Goal: Task Accomplishment & Management: Complete application form

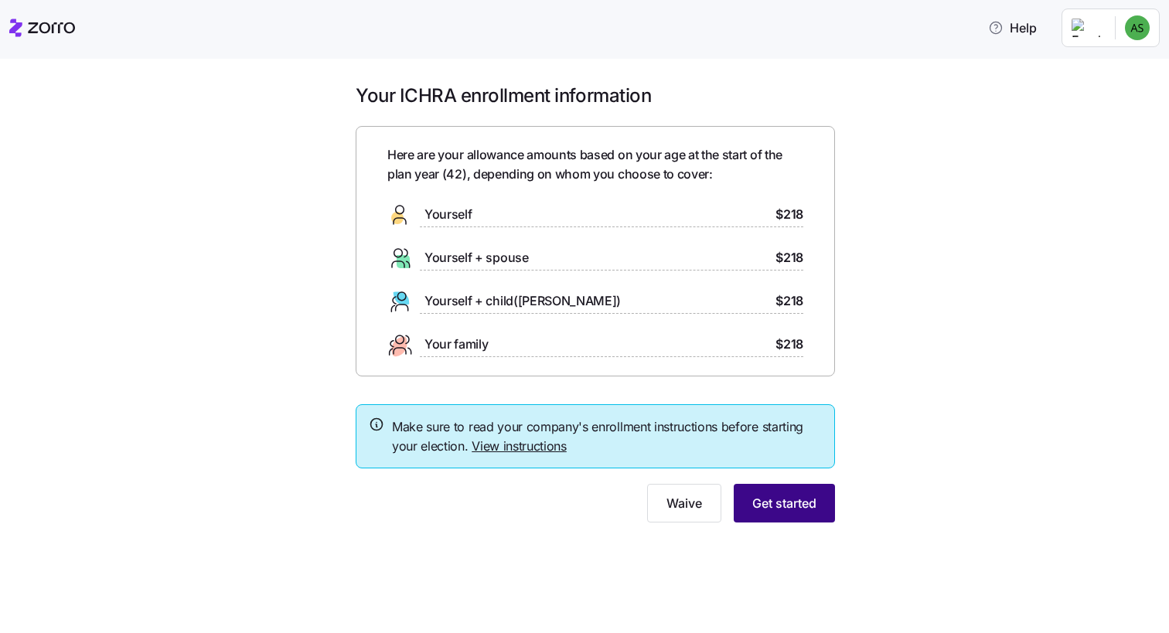
click at [786, 490] on button "Get started" at bounding box center [784, 503] width 101 height 39
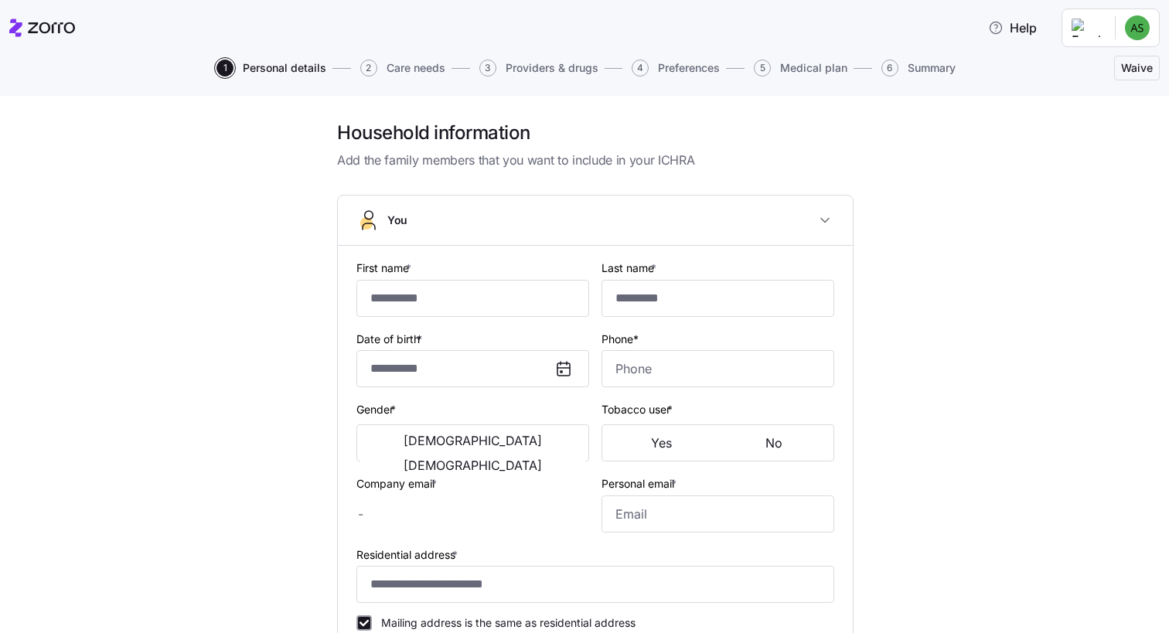
type input "******"
type input "*****"
type input "[EMAIL_ADDRESS][DOMAIN_NAME]"
type input "**********"
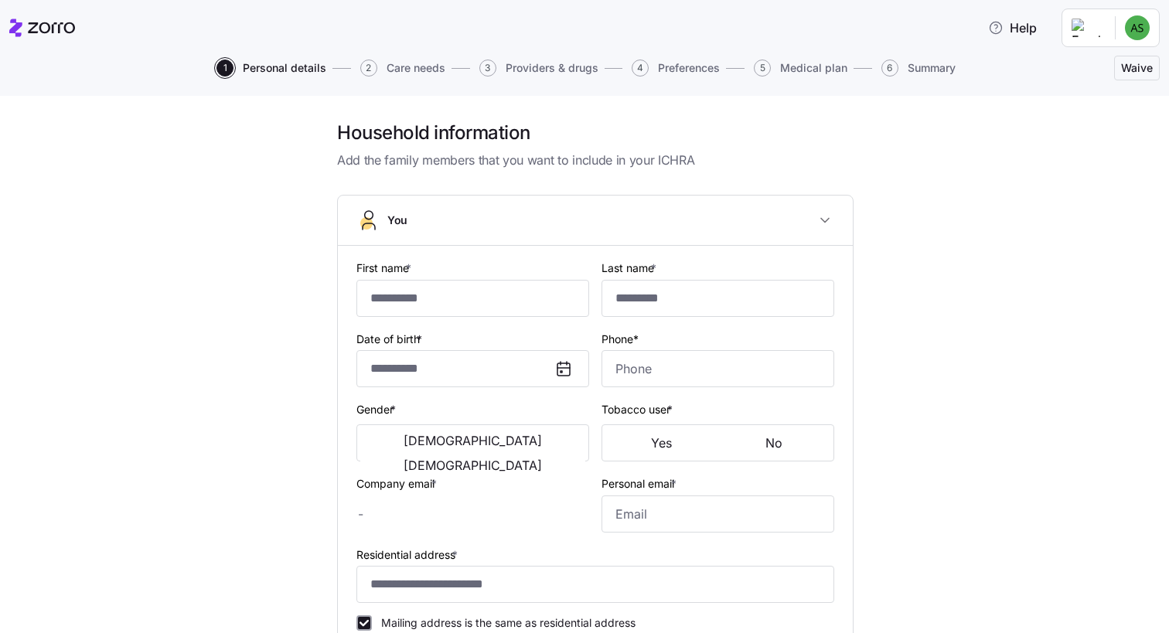
checkbox input "true"
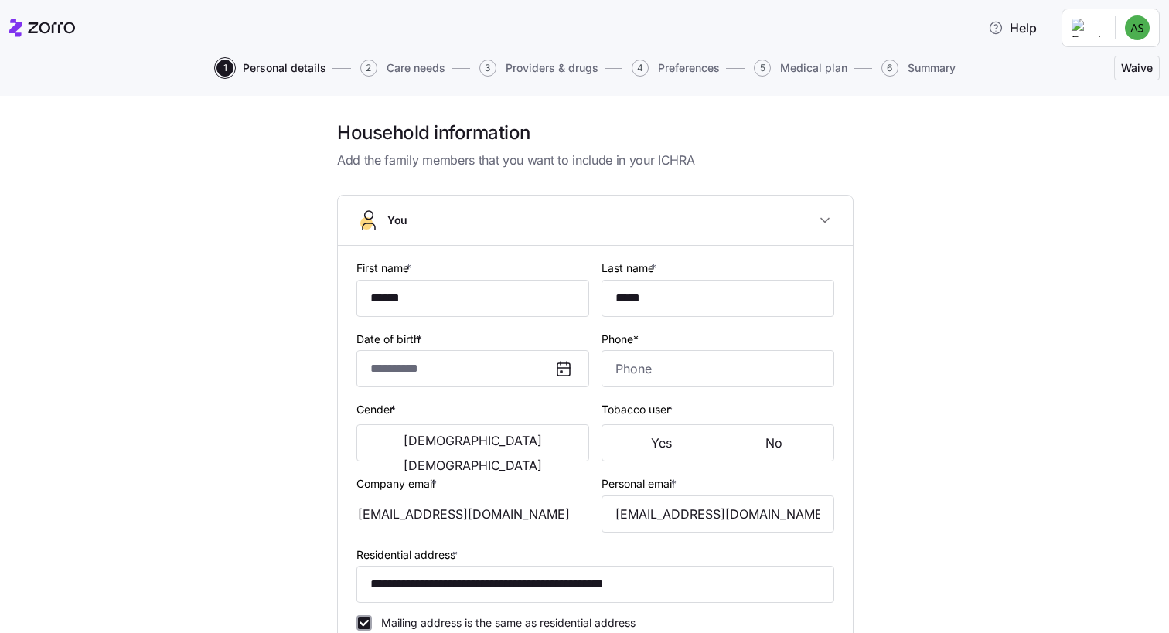
type input "**********"
type input "[PHONE_NUMBER]"
type input "[DEMOGRAPHIC_DATA] citizen"
type input "Single"
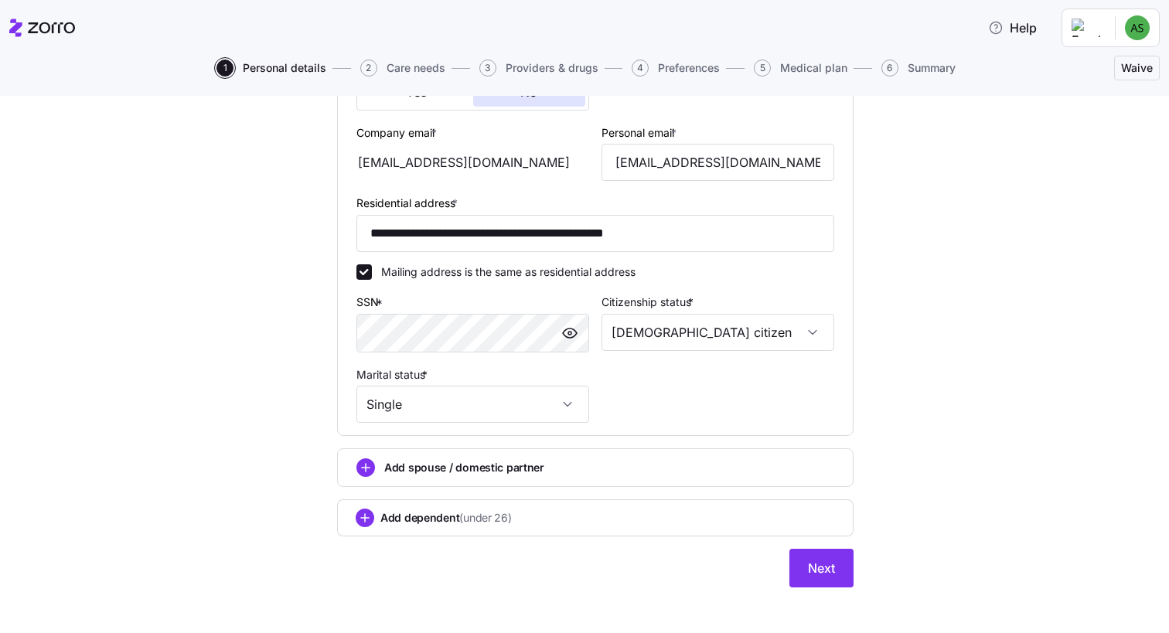
scroll to position [432, 0]
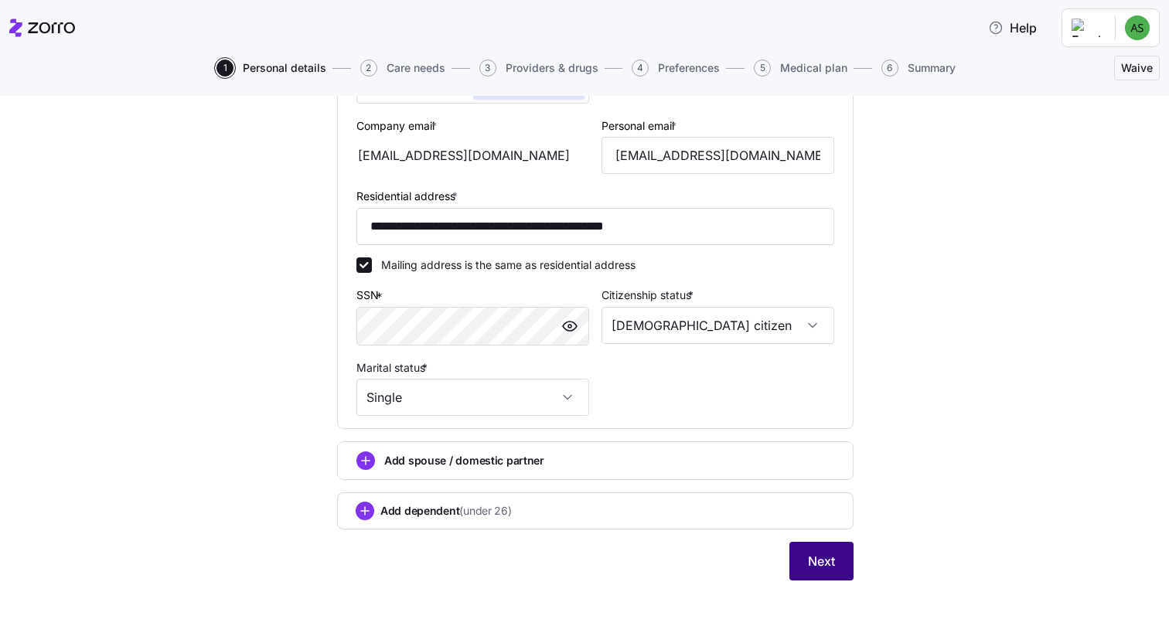
click at [813, 546] on button "Next" at bounding box center [821, 561] width 64 height 39
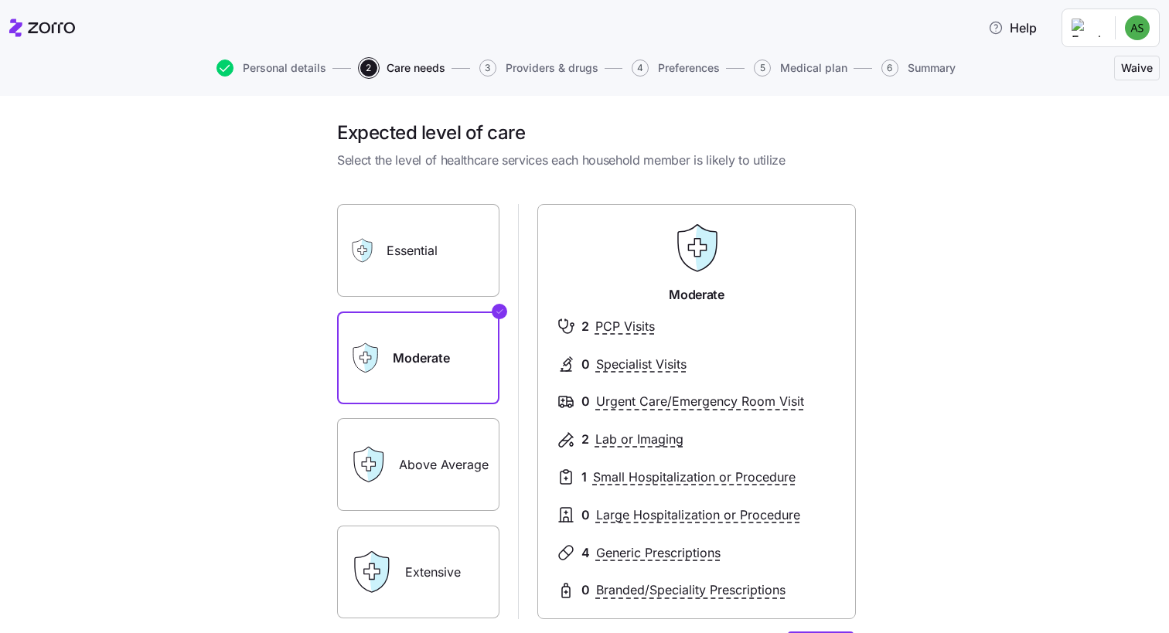
click at [396, 574] on div "Extensive" at bounding box center [418, 572] width 162 height 93
click at [444, 567] on label "Extensive" at bounding box center [418, 572] width 162 height 93
click at [0, 0] on input "Extensive" at bounding box center [0, 0] width 0 height 0
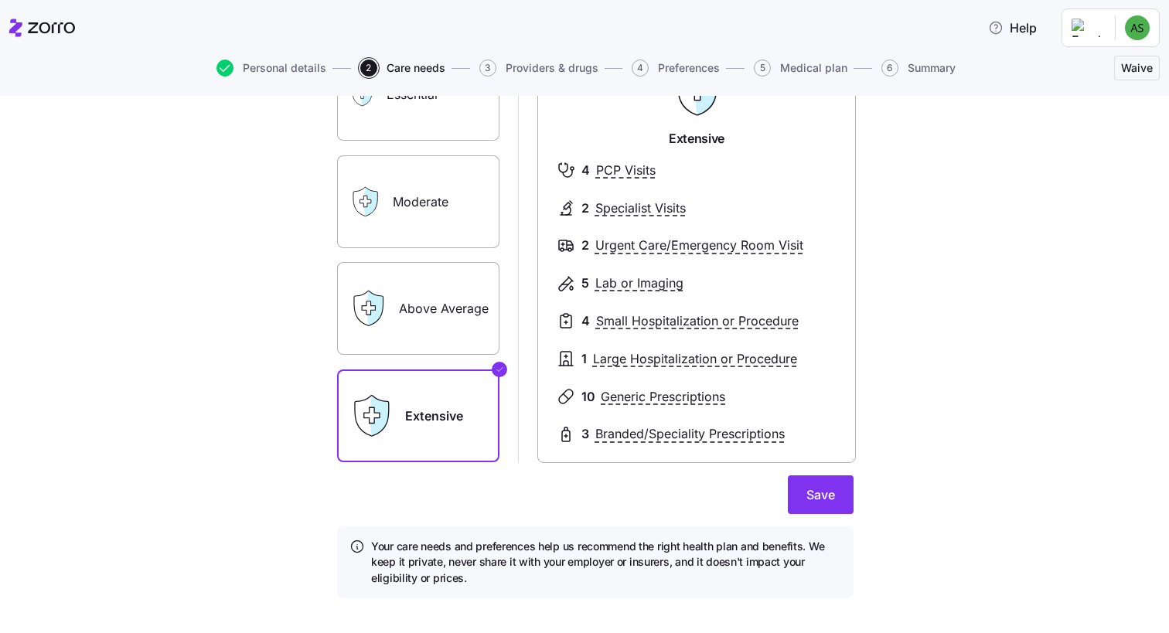
scroll to position [167, 0]
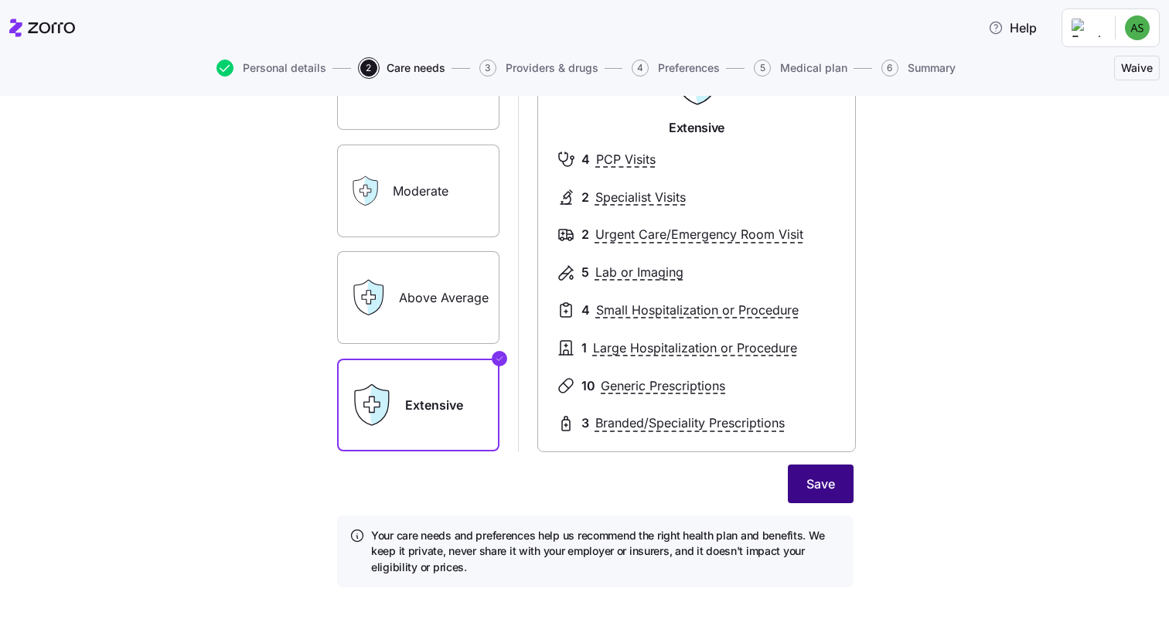
click at [810, 475] on span "Save" at bounding box center [820, 484] width 29 height 19
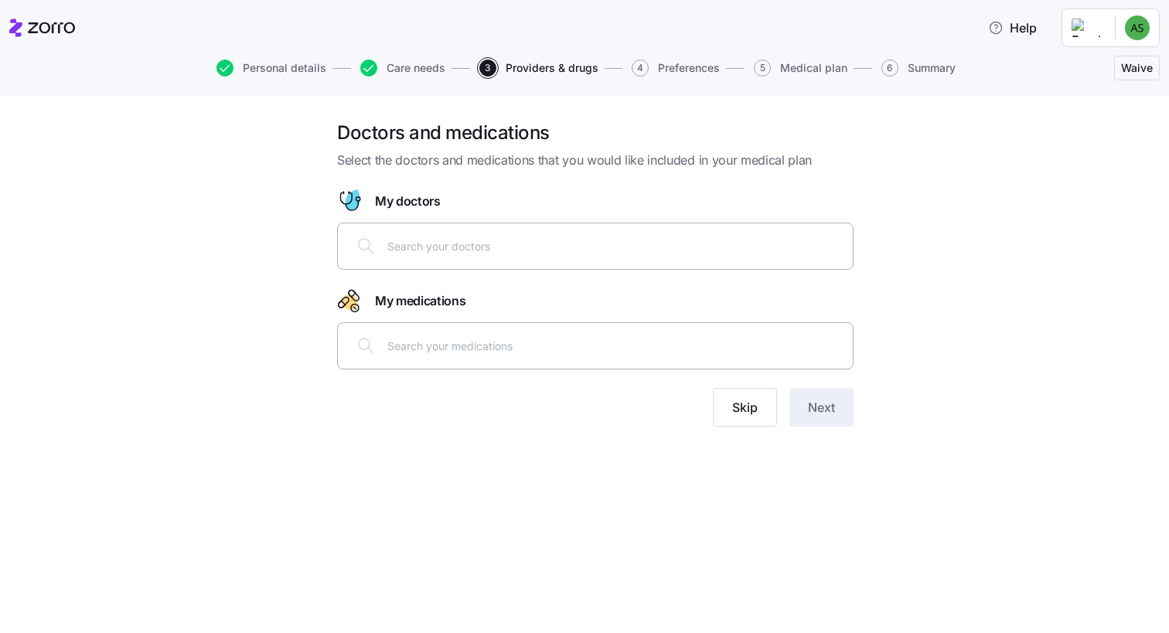
click at [442, 241] on input "text" at bounding box center [615, 245] width 456 height 17
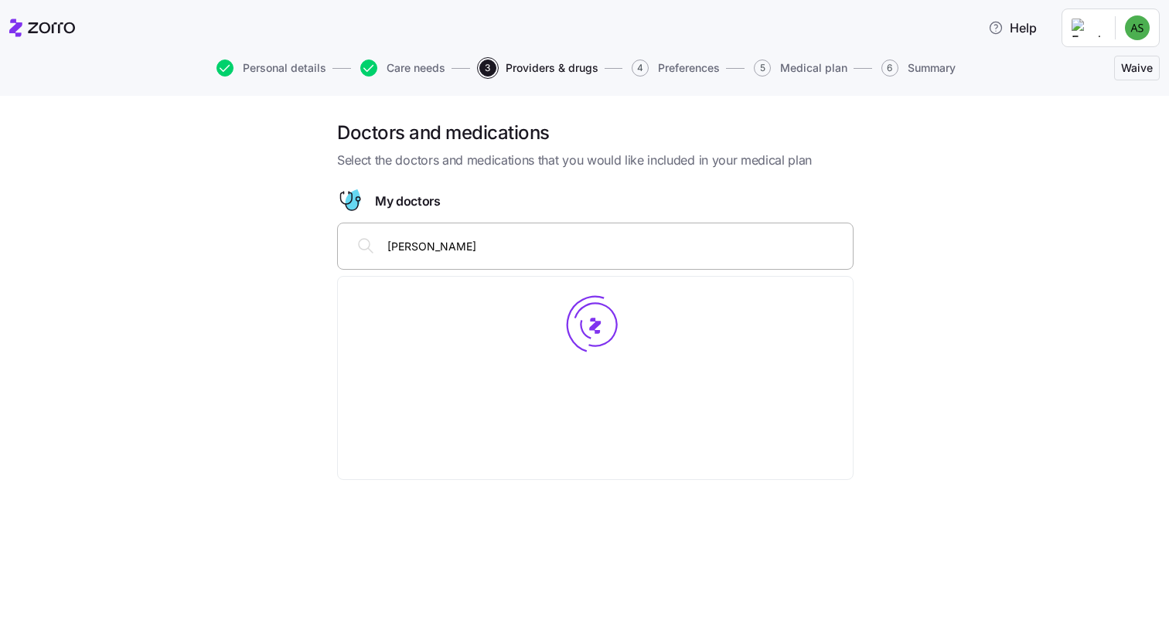
type input "[PERSON_NAME]"
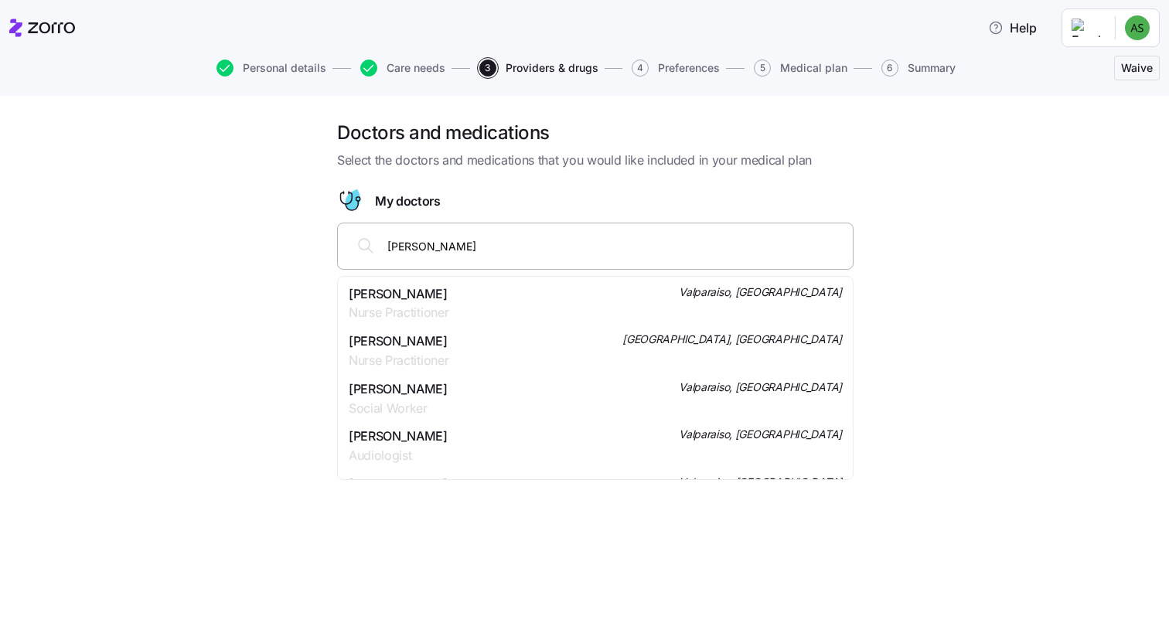
click at [411, 304] on span "Nurse Practitioner" at bounding box center [399, 312] width 100 height 19
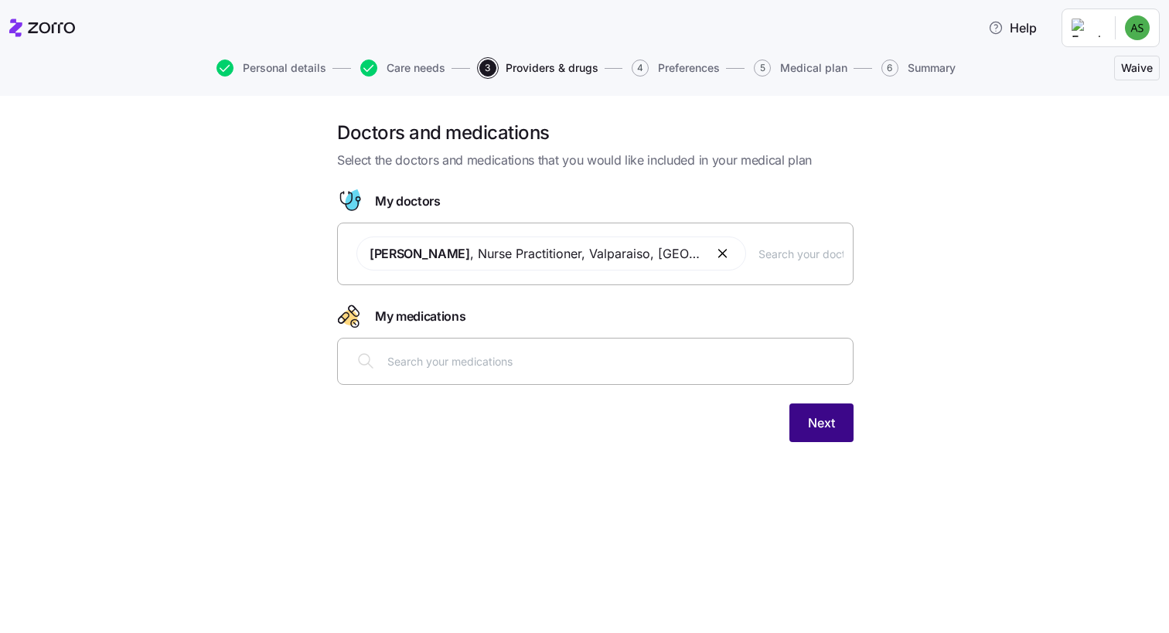
click at [818, 424] on span "Next" at bounding box center [821, 423] width 27 height 19
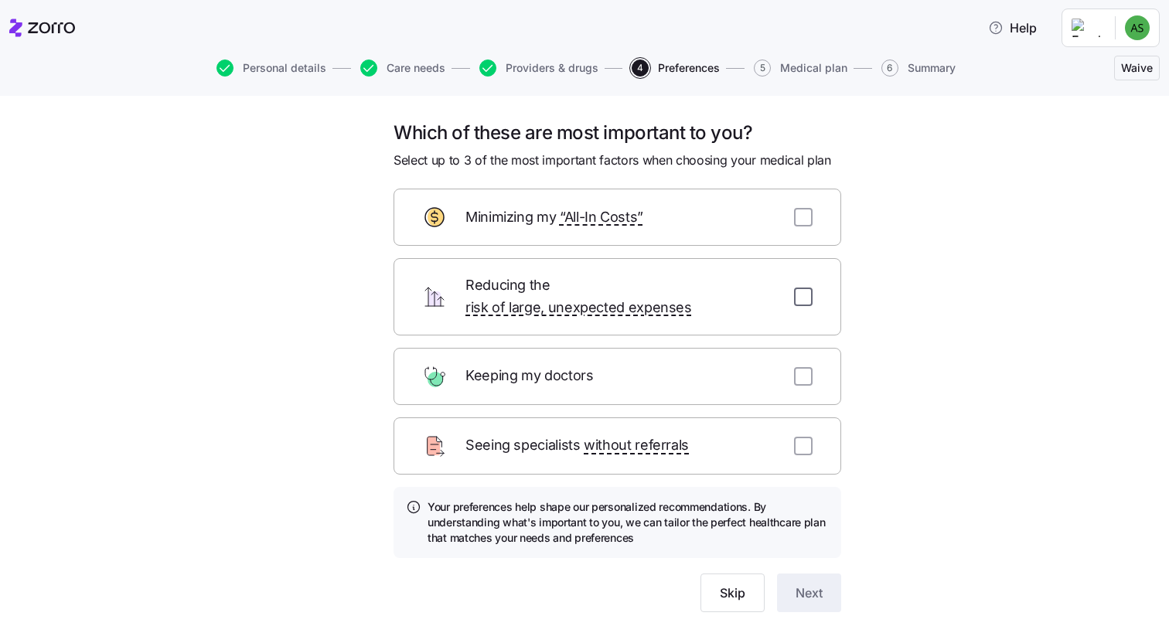
click at [800, 288] on input "checkbox" at bounding box center [803, 297] width 19 height 19
checkbox input "true"
click at [802, 213] on input "checkbox" at bounding box center [803, 217] width 19 height 19
checkbox input "true"
click at [797, 437] on input "checkbox" at bounding box center [803, 446] width 19 height 19
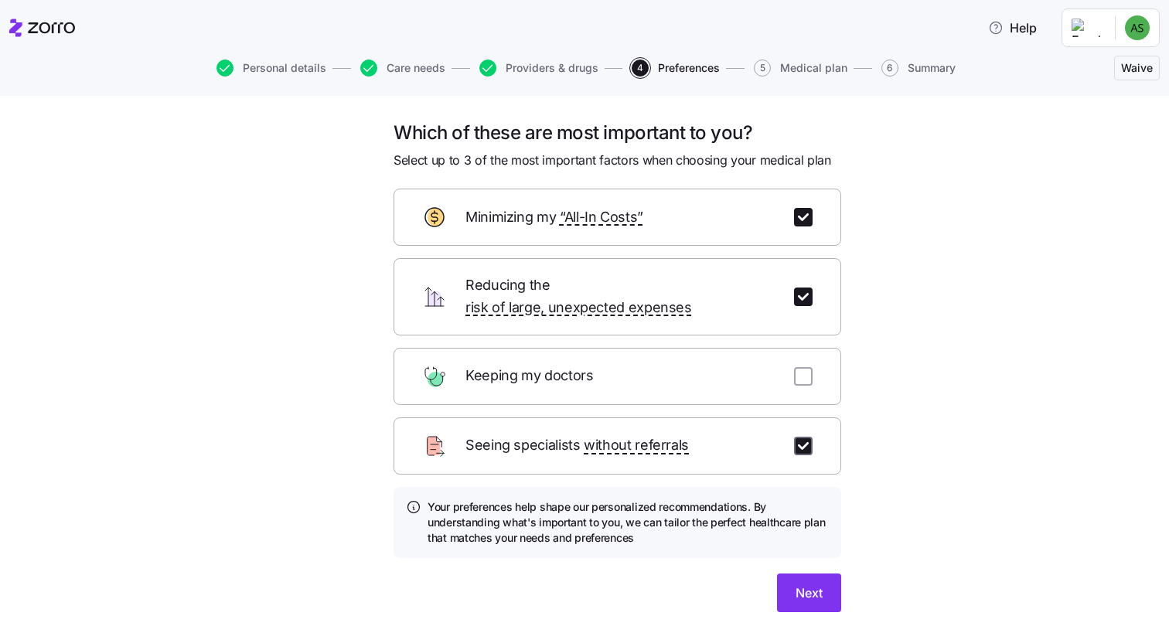
checkbox input "true"
click at [796, 584] on span "Next" at bounding box center [809, 593] width 27 height 19
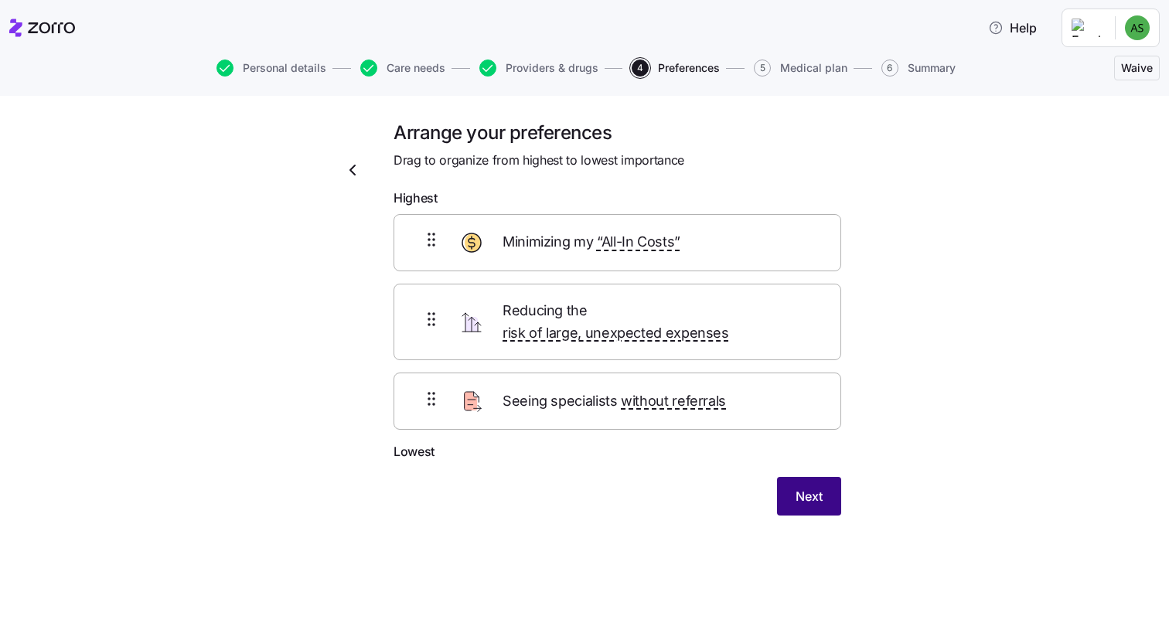
click at [816, 487] on span "Next" at bounding box center [809, 496] width 27 height 19
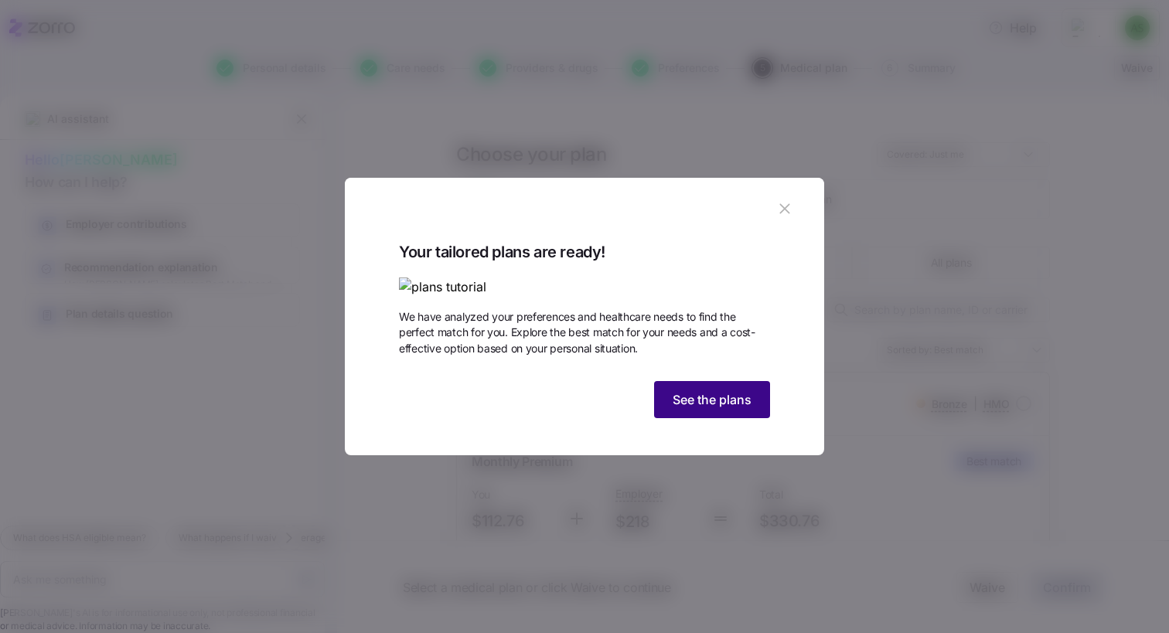
click at [718, 409] on span "See the plans" at bounding box center [712, 399] width 79 height 19
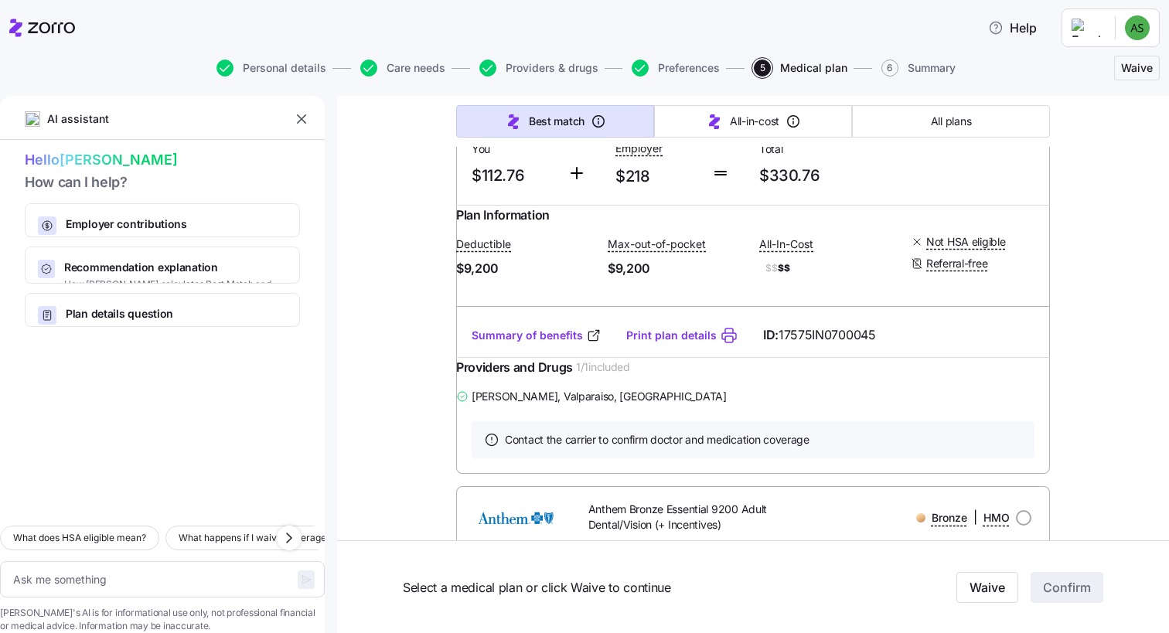
scroll to position [349, 0]
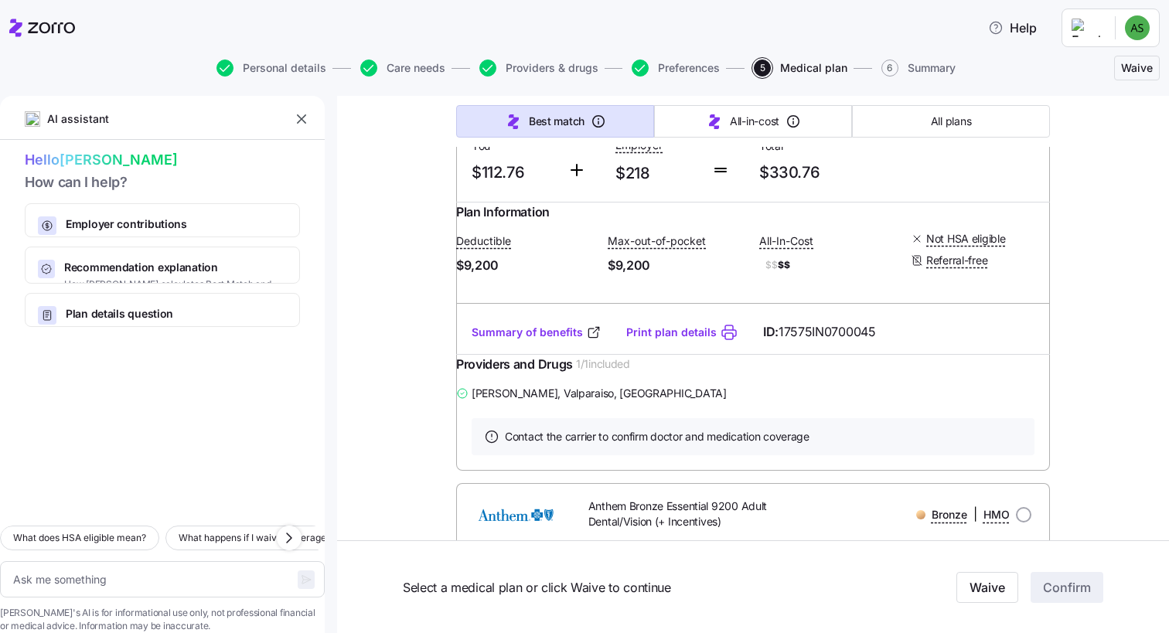
drag, startPoint x: 800, startPoint y: 445, endPoint x: 737, endPoint y: 426, distance: 66.1
click at [737, 403] on div "[PERSON_NAME] , Valparaiso, [GEOGRAPHIC_DATA]" at bounding box center [753, 393] width 594 height 19
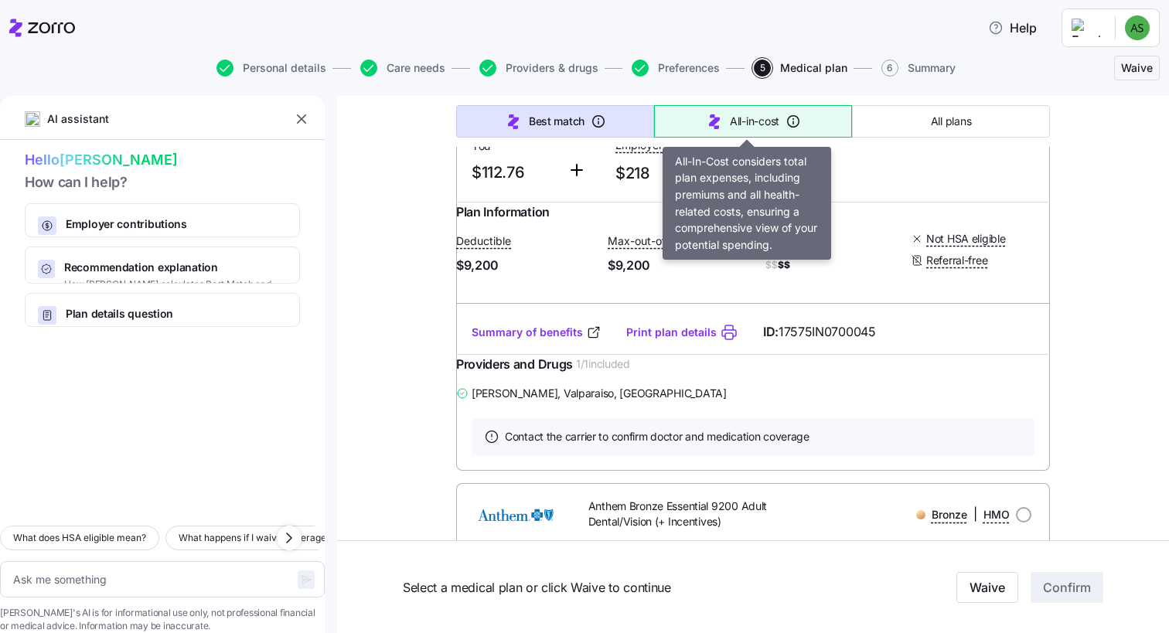
click at [736, 125] on span "All-in-cost" at bounding box center [754, 121] width 49 height 15
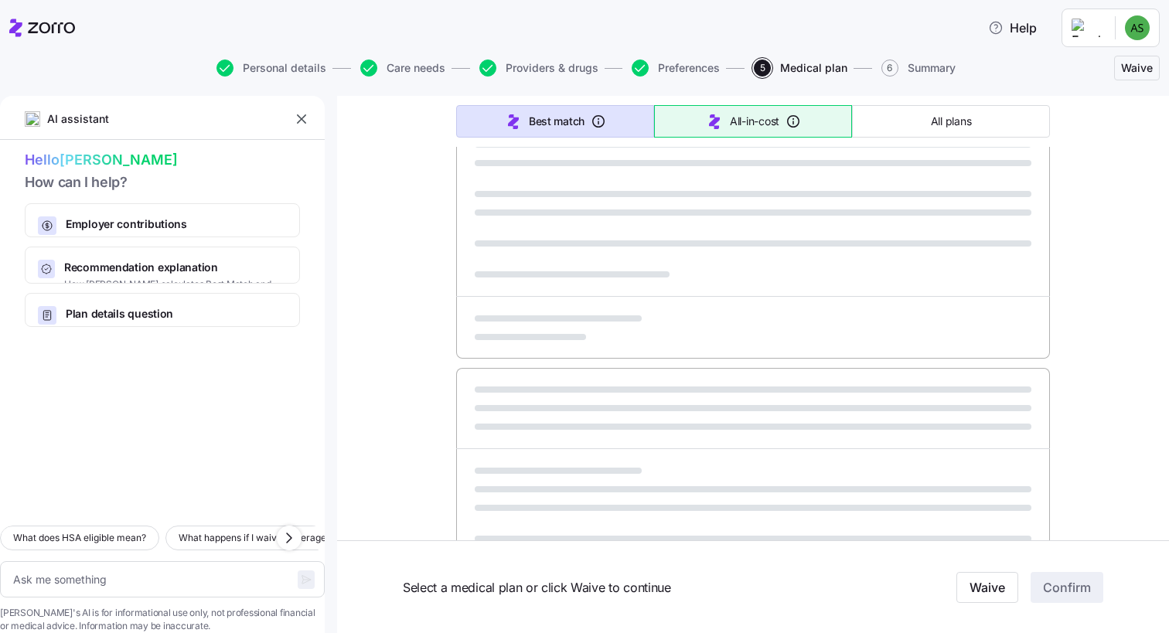
type textarea "x"
type input "Sorted by: All-in-cost"
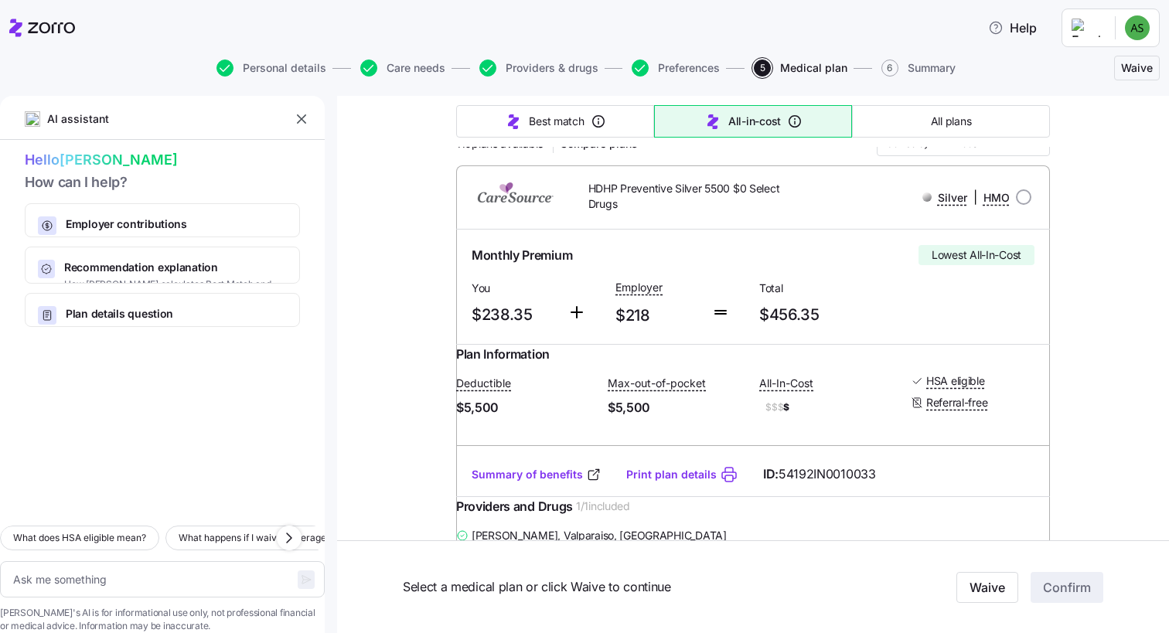
scroll to position [220, 0]
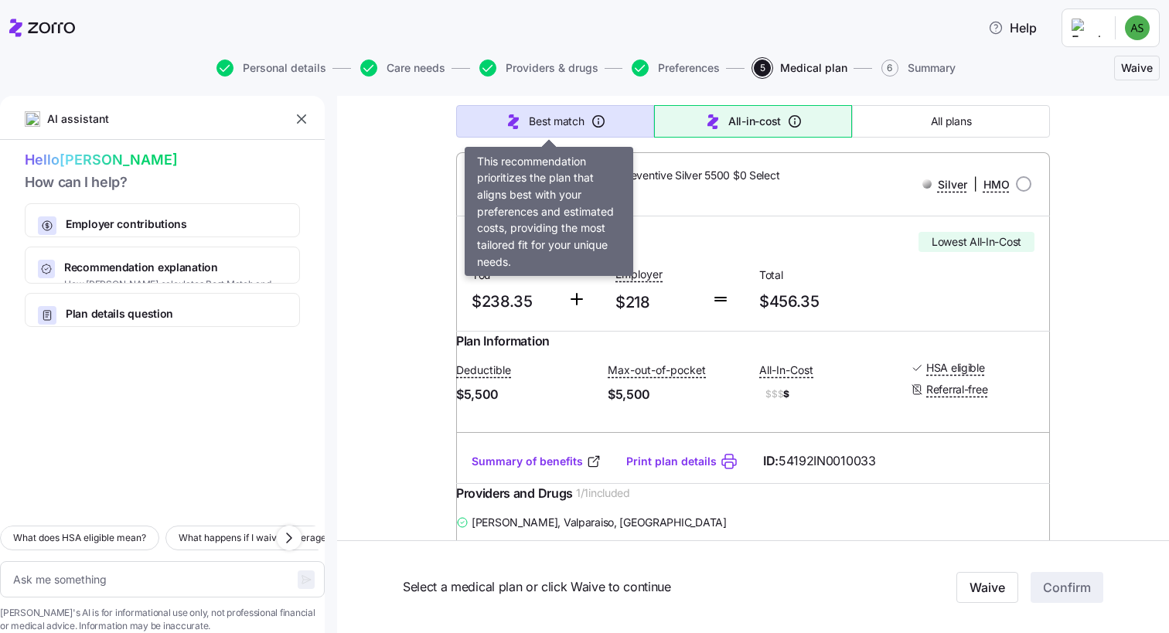
click at [549, 116] on span "Best match" at bounding box center [556, 121] width 55 height 15
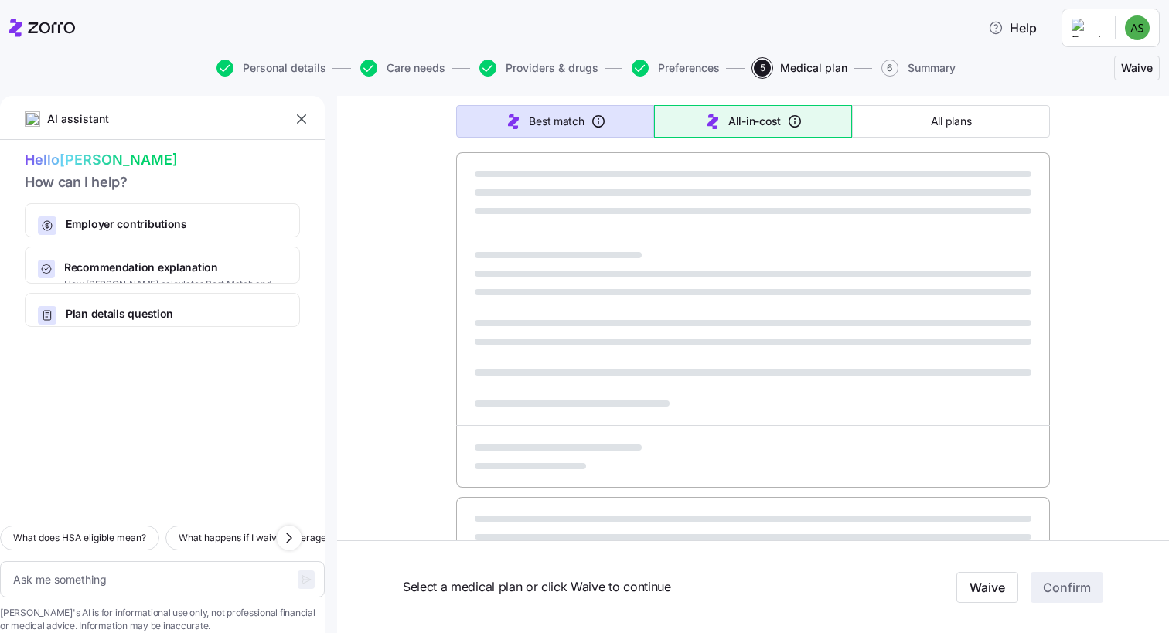
type textarea "x"
type input "Sorted by: Best match"
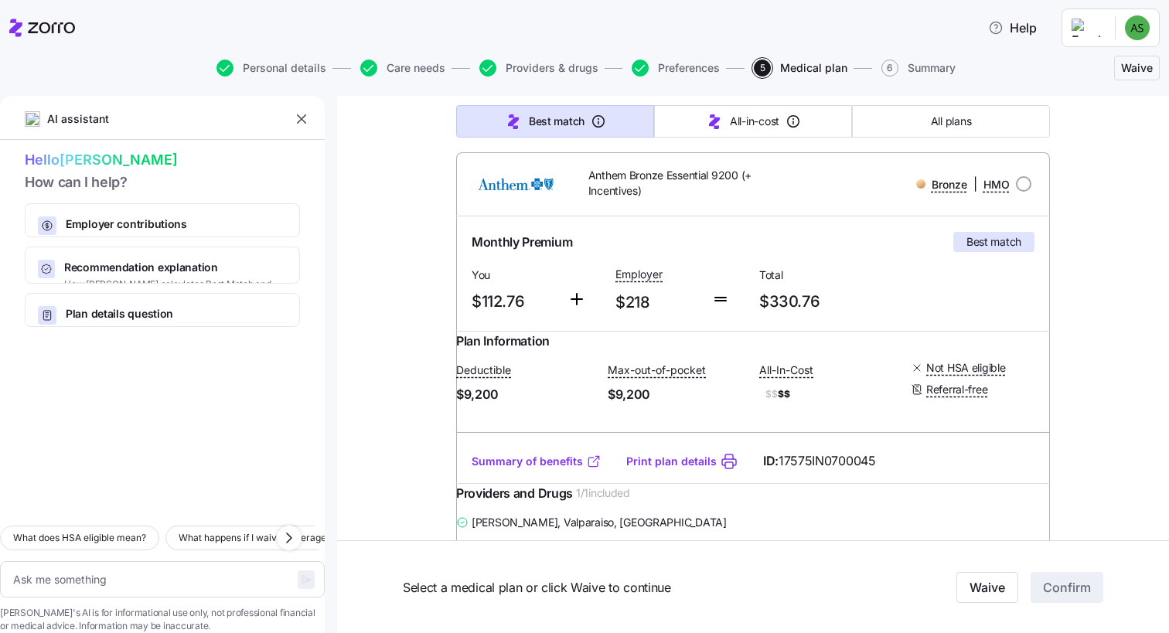
click at [526, 469] on link "Summary of benefits" at bounding box center [537, 461] width 130 height 15
click at [912, 119] on button "All plans" at bounding box center [951, 121] width 198 height 32
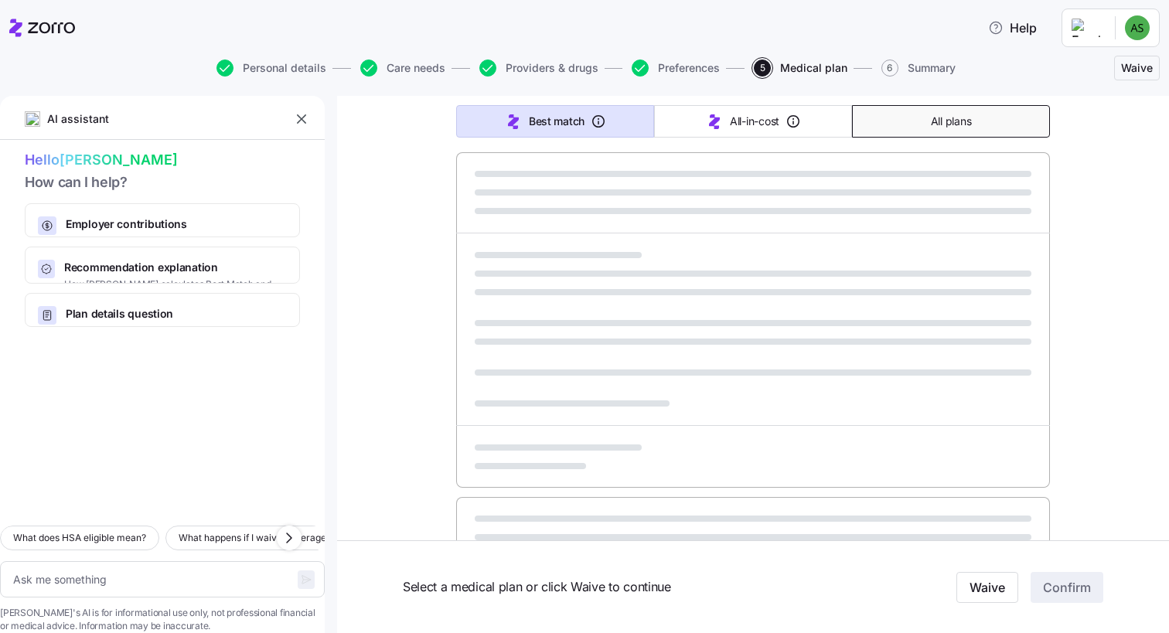
type textarea "x"
type input "Sorted by: Premium"
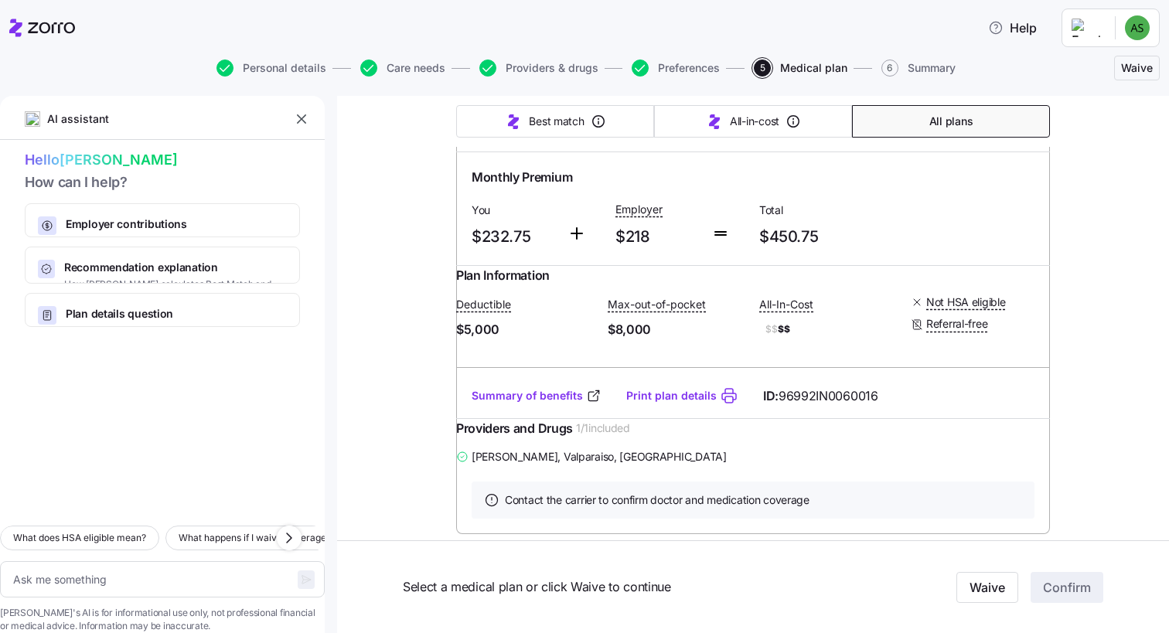
scroll to position [16596, 0]
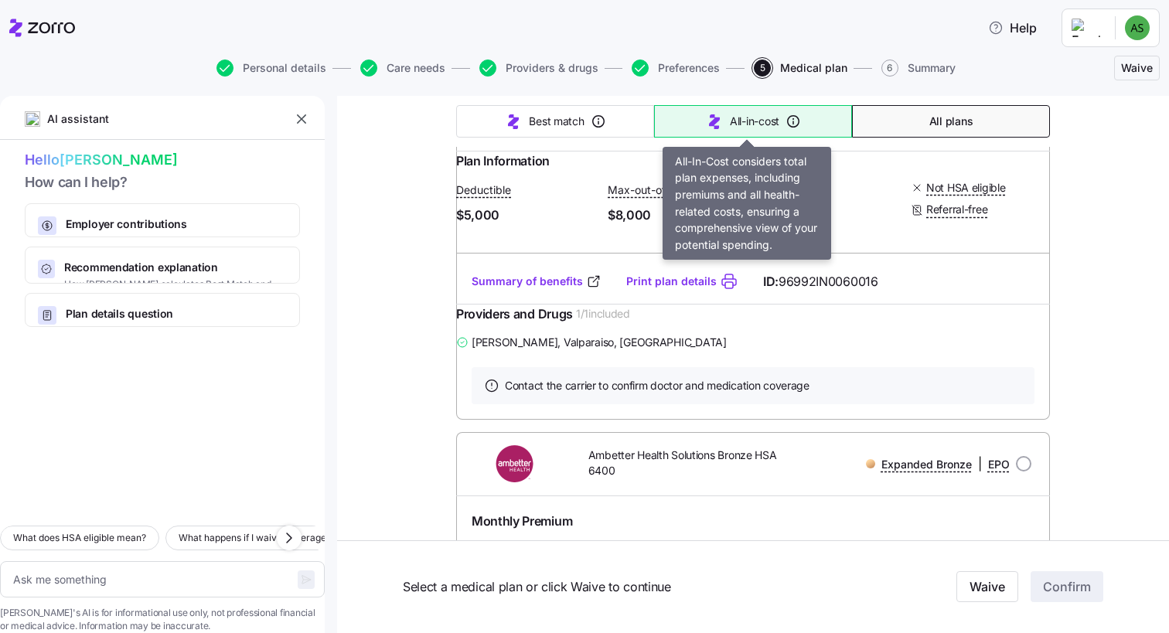
click at [740, 108] on button "All-in-cost" at bounding box center [753, 121] width 198 height 32
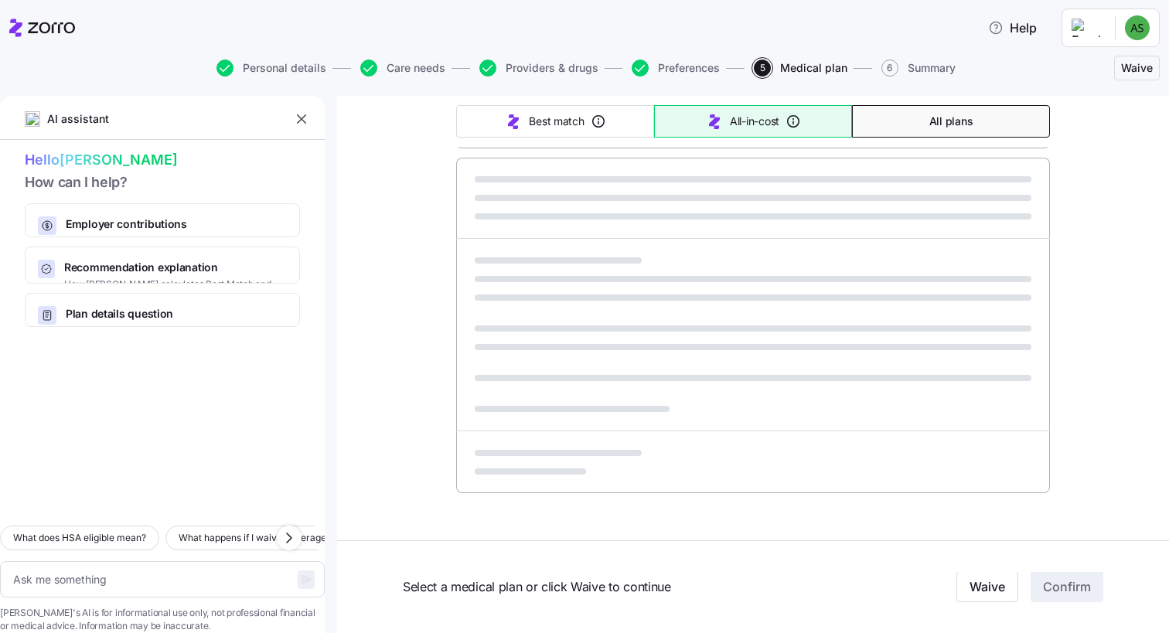
type textarea "x"
type input "Sorted by: All-in-cost"
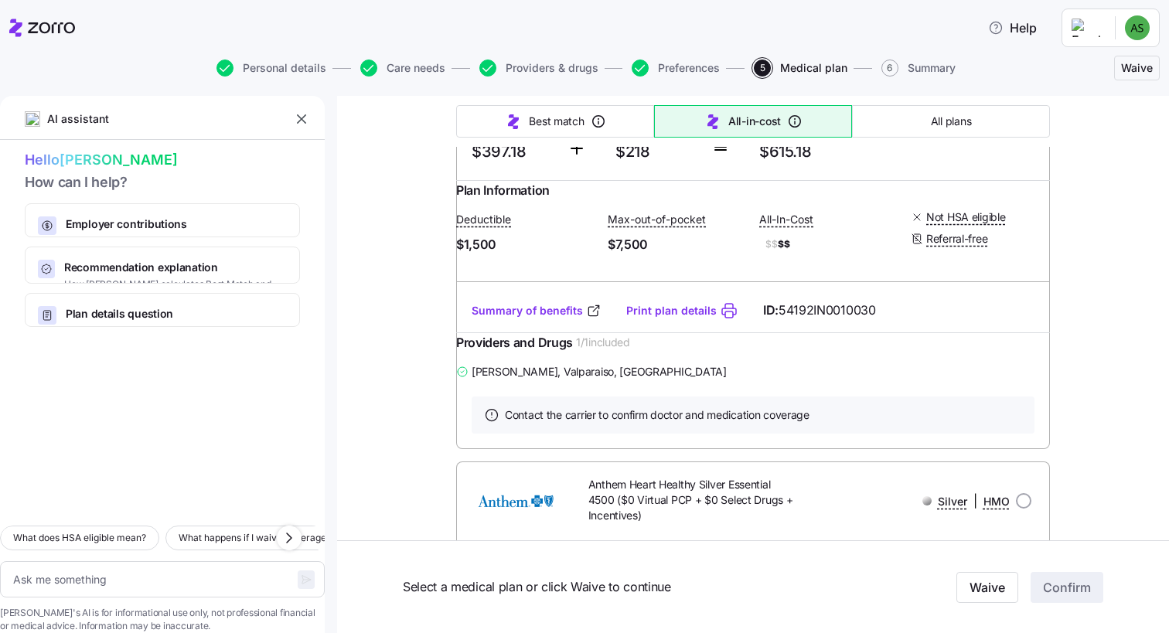
scroll to position [6057, 0]
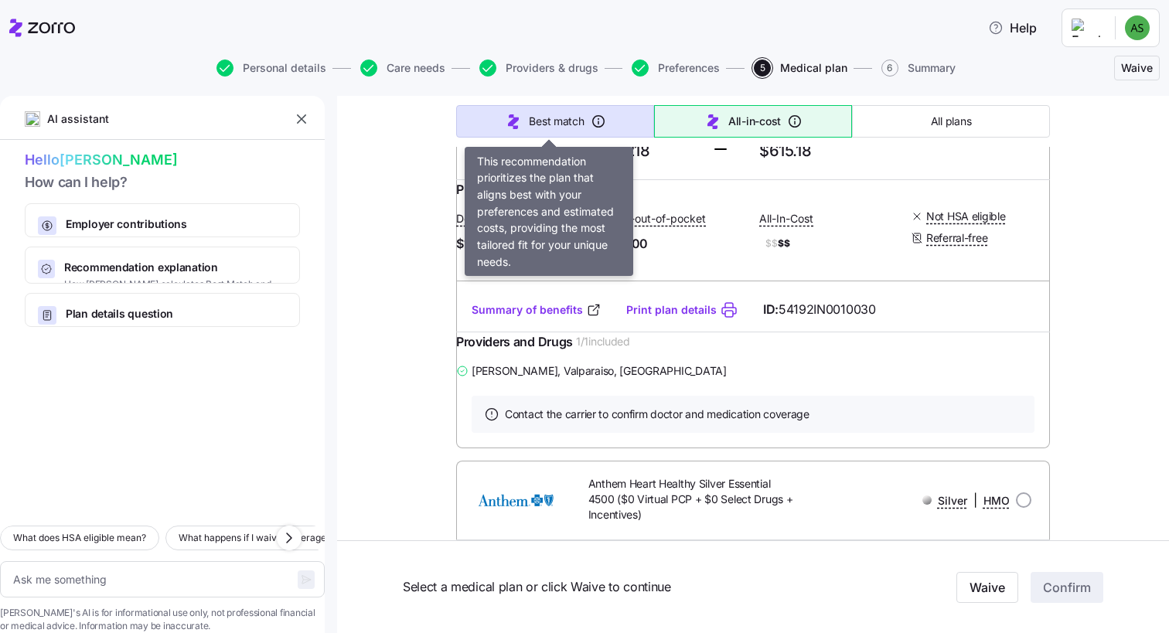
drag, startPoint x: 758, startPoint y: 269, endPoint x: 561, endPoint y: 118, distance: 247.6
click at [561, 118] on span "Best match" at bounding box center [556, 121] width 55 height 15
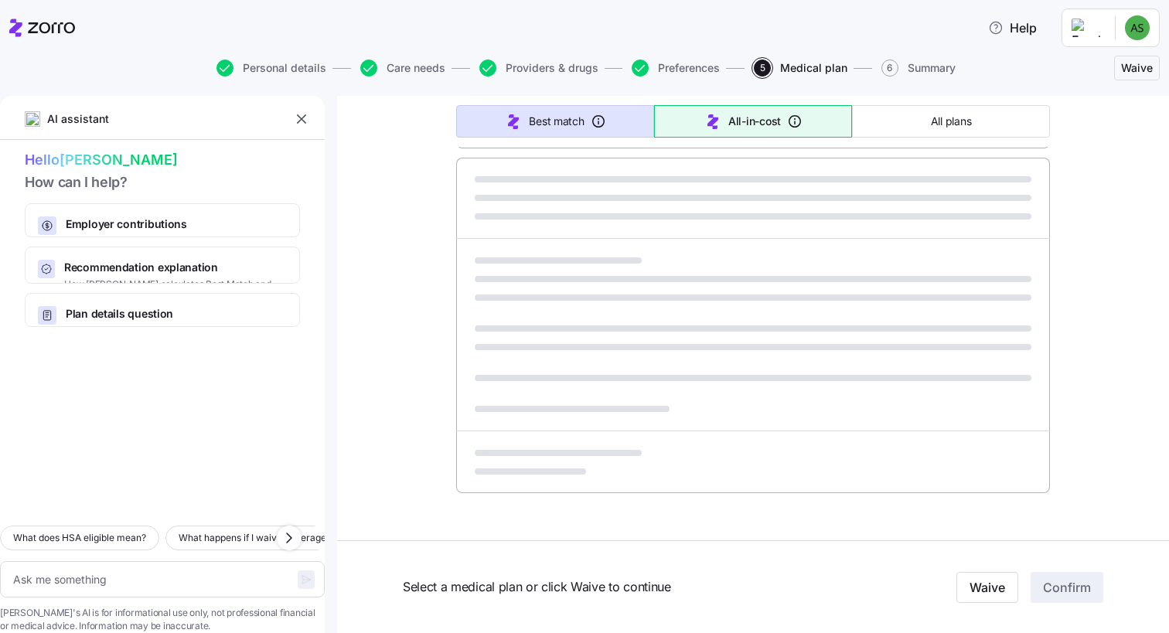
type textarea "x"
type input "Sorted by: Best match"
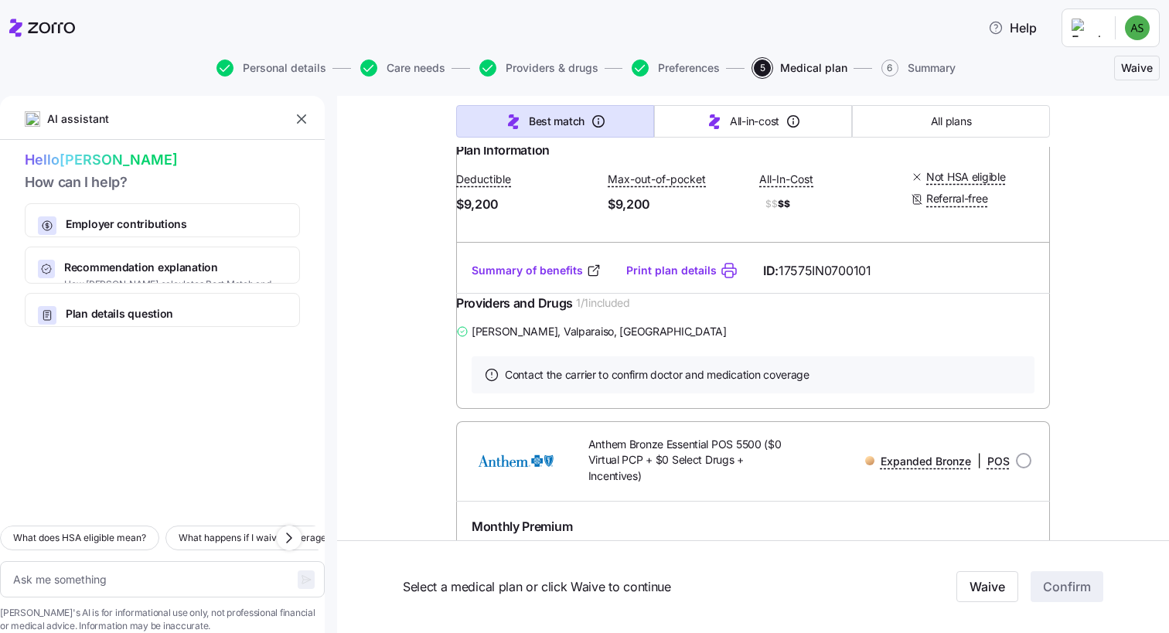
scroll to position [874, 0]
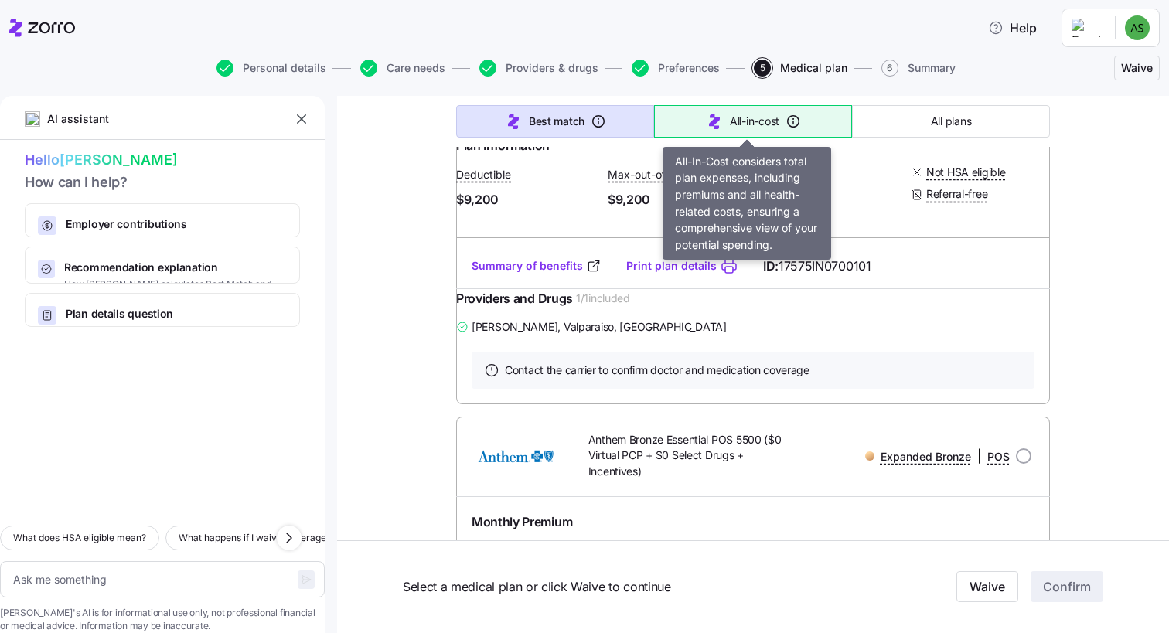
click at [759, 109] on button "All-in-cost" at bounding box center [753, 121] width 198 height 32
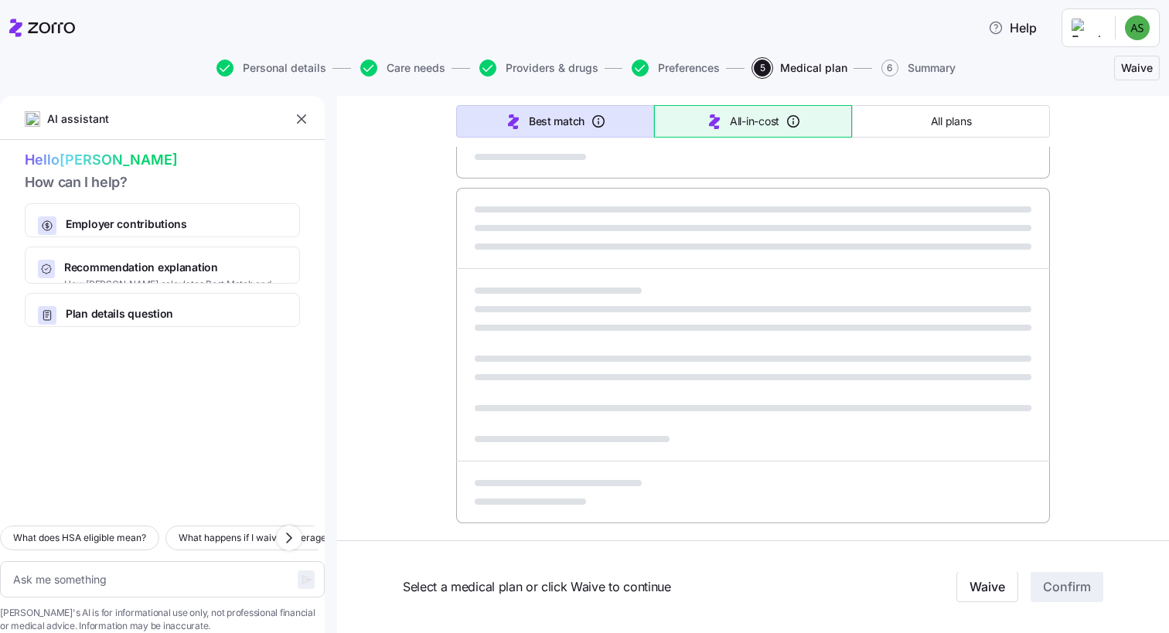
type textarea "x"
type input "Sorted by: All-in-cost"
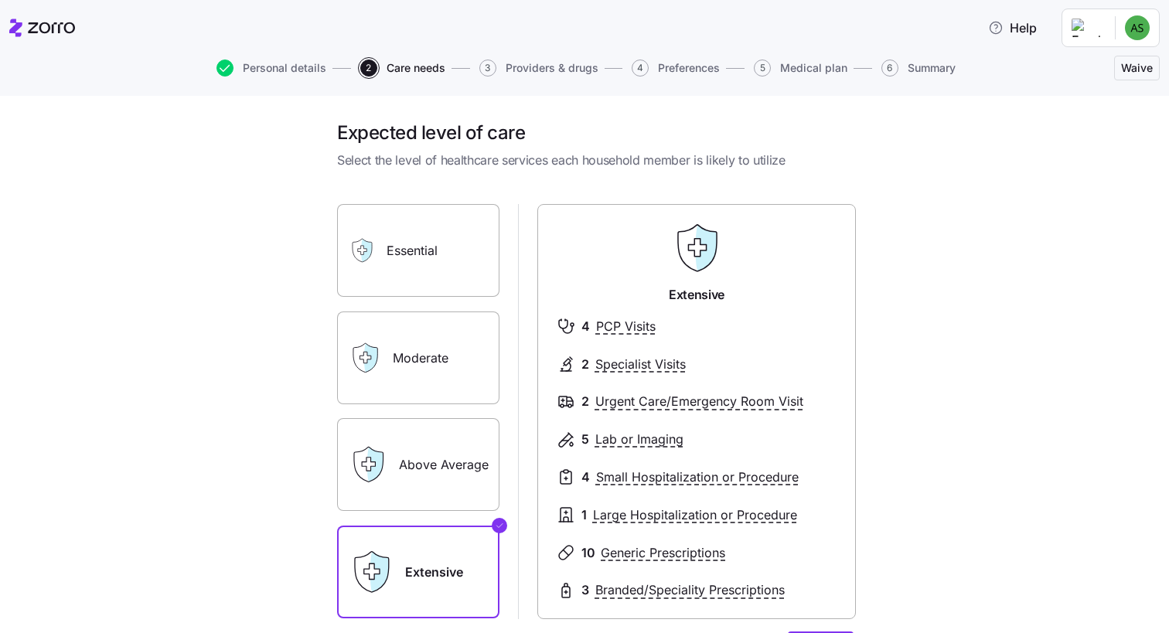
click at [395, 459] on label "Above Average" at bounding box center [418, 464] width 162 height 93
click at [0, 0] on input "Above Average" at bounding box center [0, 0] width 0 height 0
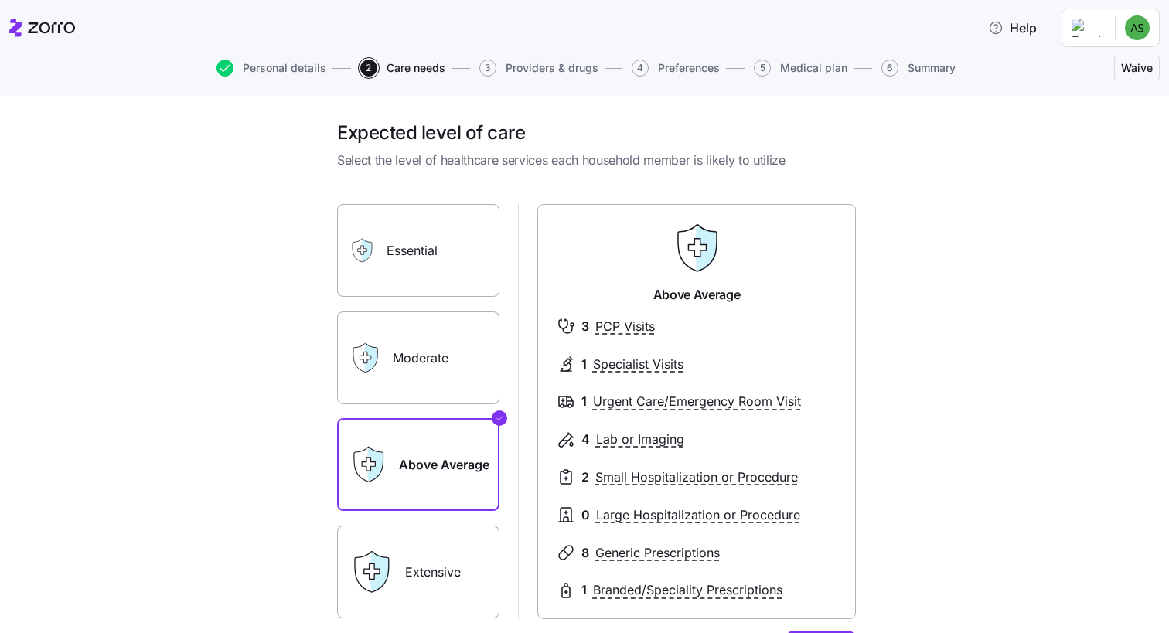
click at [426, 251] on label "Essential" at bounding box center [418, 250] width 162 height 93
click at [0, 0] on input "Essential" at bounding box center [0, 0] width 0 height 0
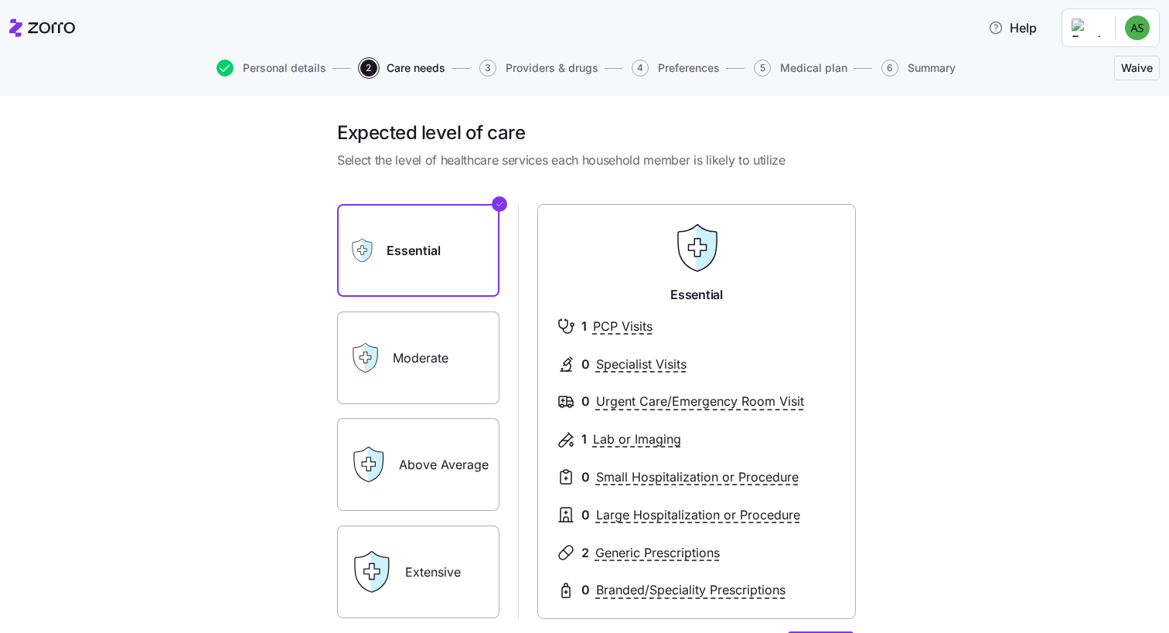
drag, startPoint x: 452, startPoint y: 373, endPoint x: 411, endPoint y: 363, distance: 41.3
click at [411, 363] on label "Moderate" at bounding box center [418, 358] width 162 height 93
click at [0, 0] on input "Moderate" at bounding box center [0, 0] width 0 height 0
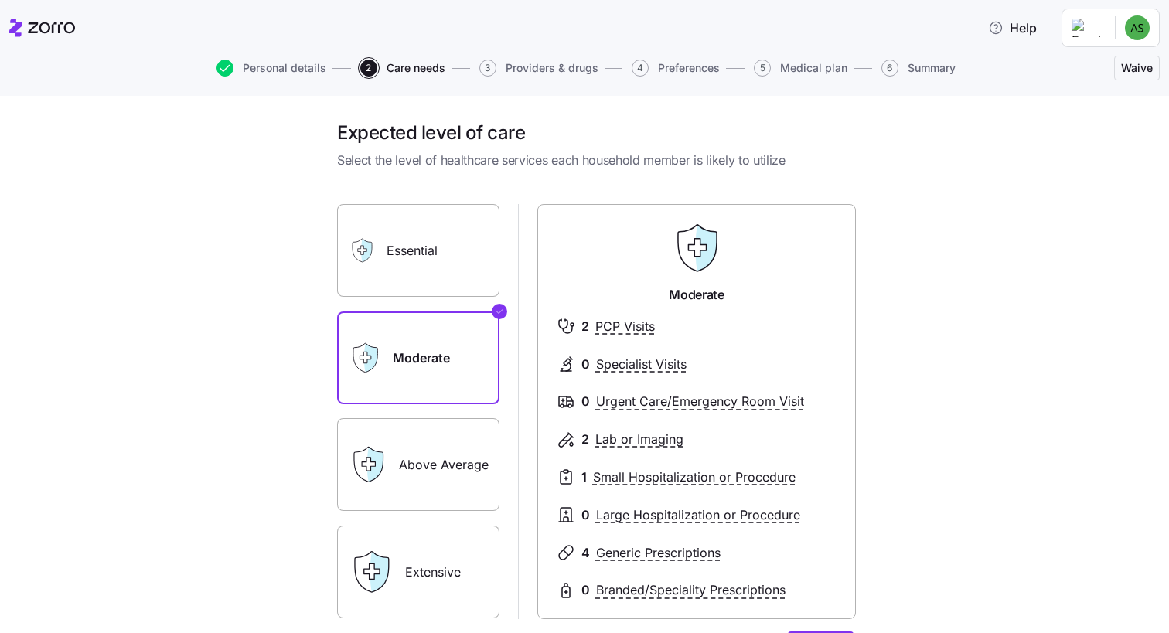
click at [404, 228] on label "Essential" at bounding box center [418, 250] width 162 height 93
click at [0, 0] on input "Essential" at bounding box center [0, 0] width 0 height 0
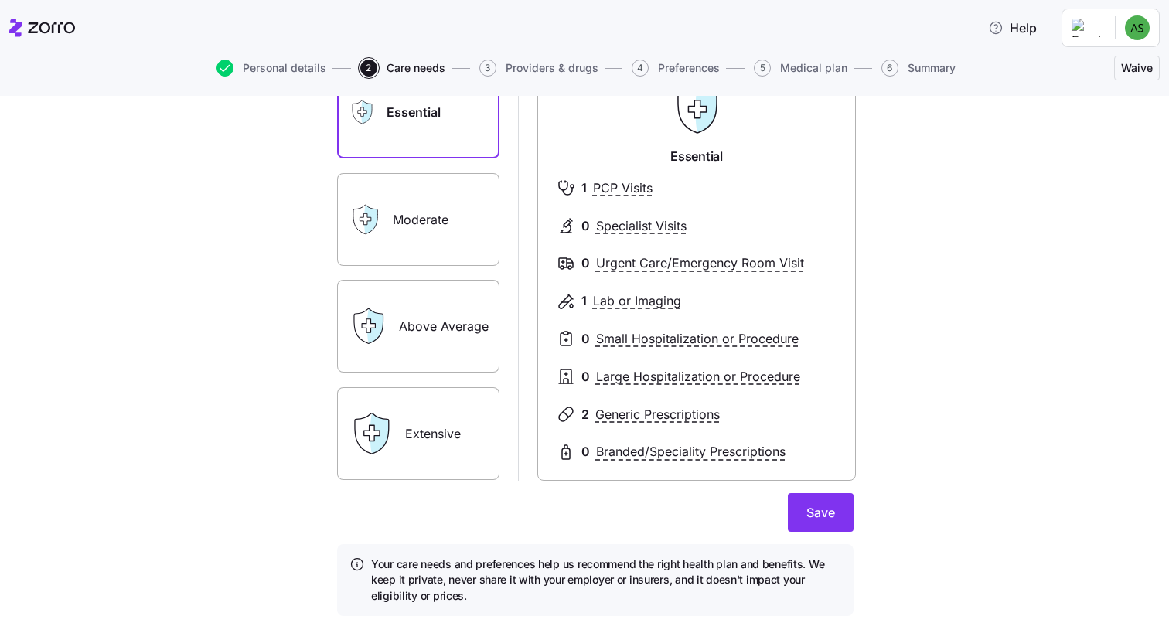
scroll to position [145, 0]
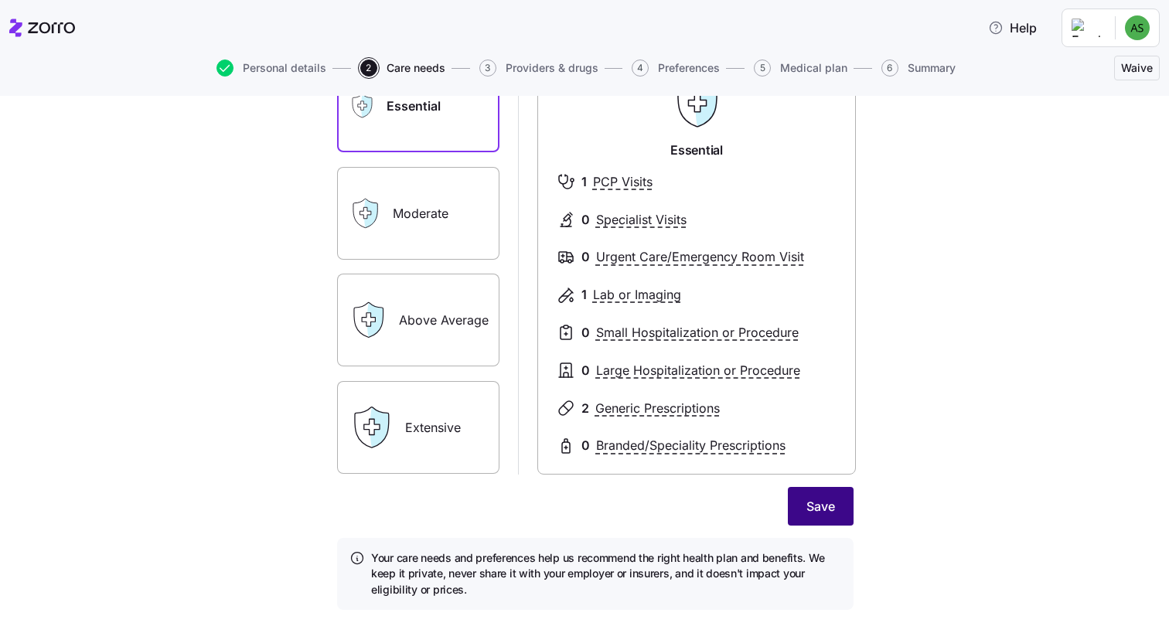
click at [810, 499] on span "Save" at bounding box center [820, 506] width 29 height 19
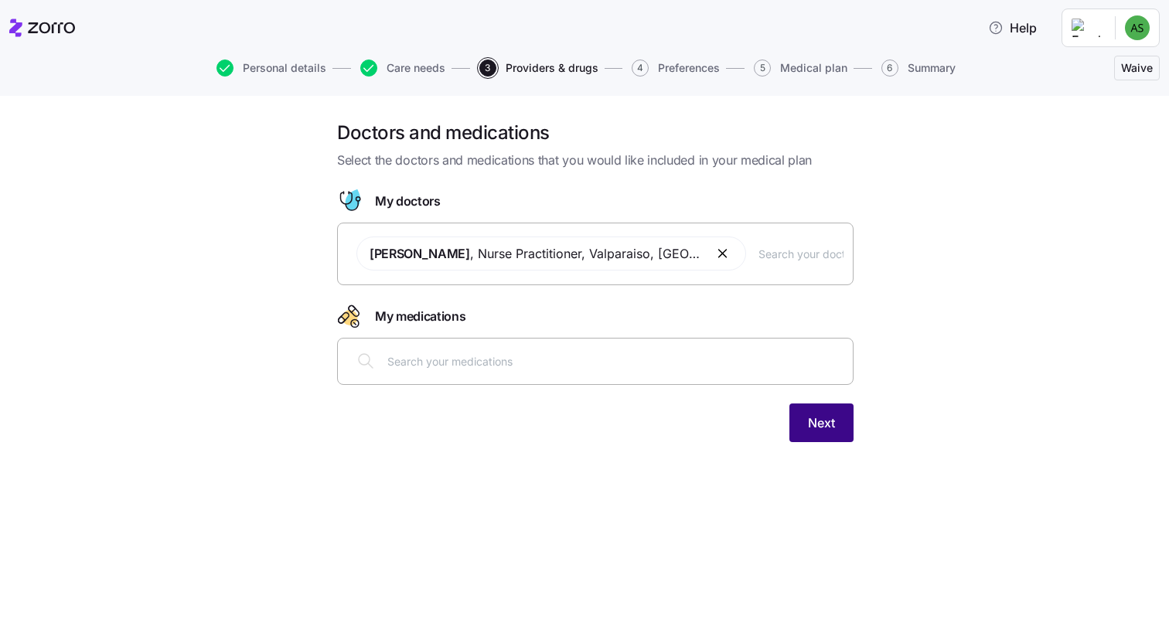
click at [813, 419] on span "Next" at bounding box center [821, 423] width 27 height 19
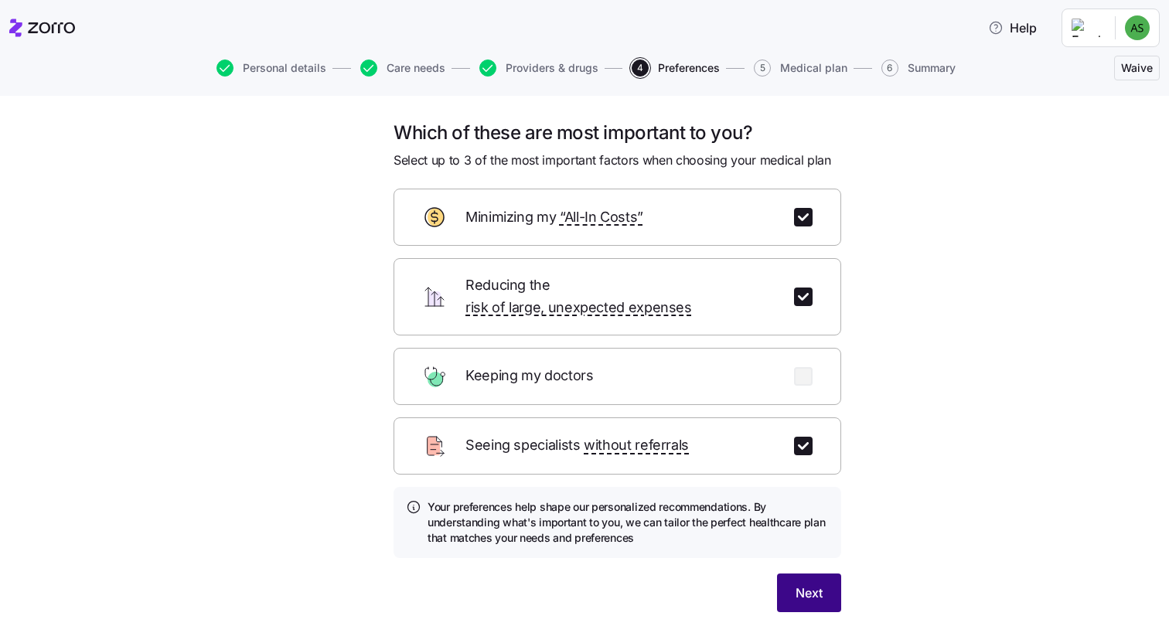
click at [804, 584] on span "Next" at bounding box center [809, 593] width 27 height 19
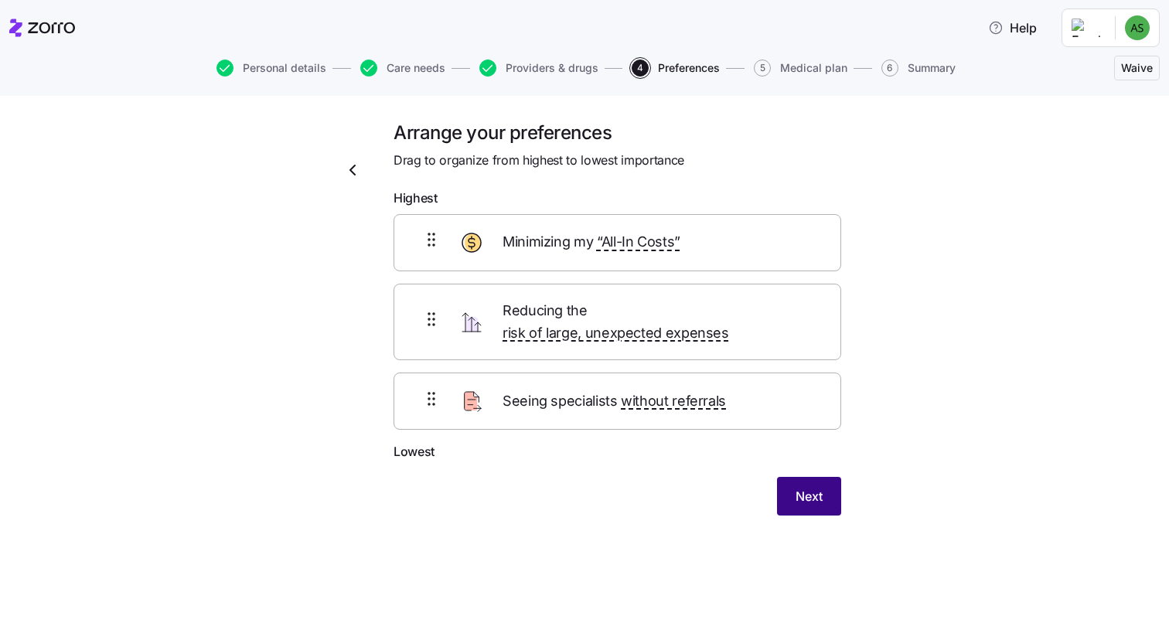
click at [817, 487] on span "Next" at bounding box center [809, 496] width 27 height 19
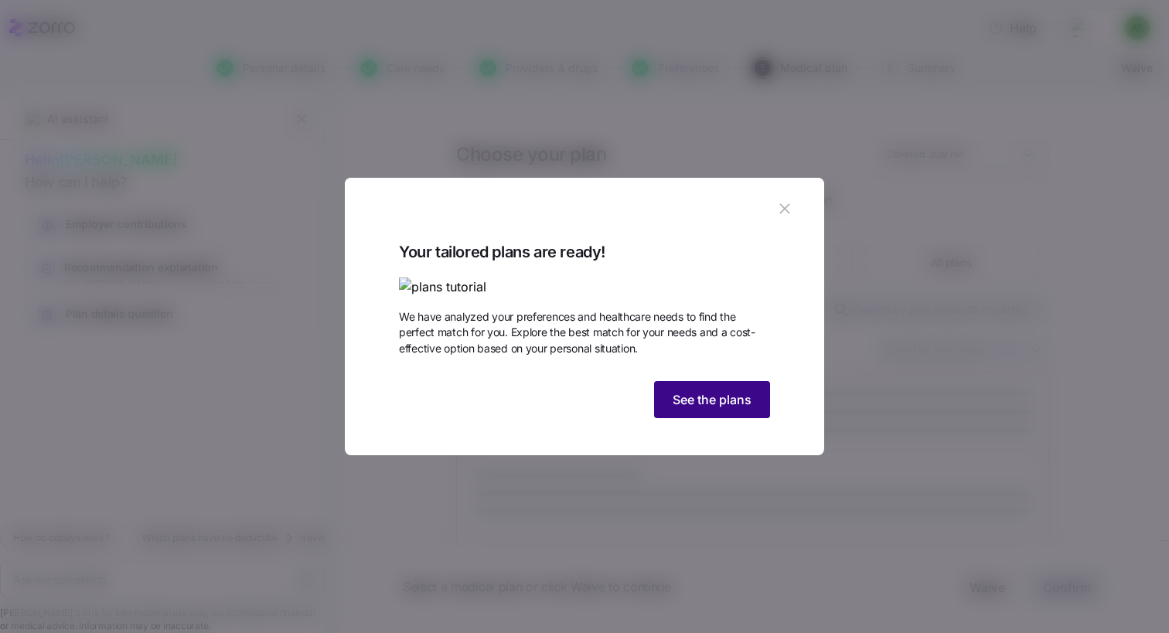
click at [719, 409] on span "See the plans" at bounding box center [712, 399] width 79 height 19
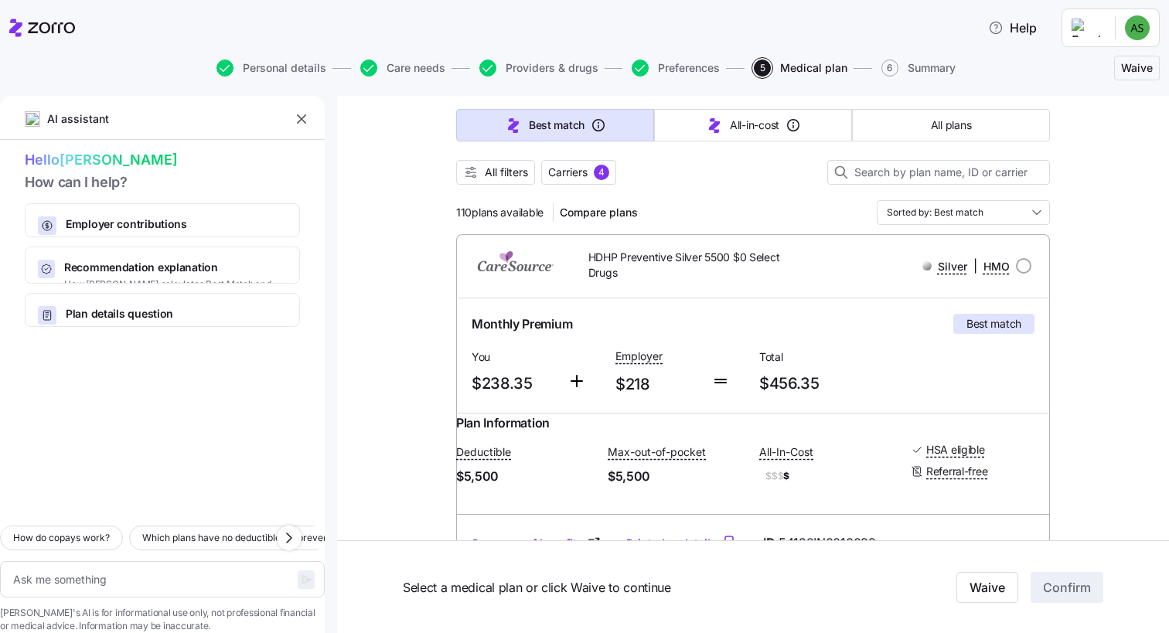
scroll to position [138, 0]
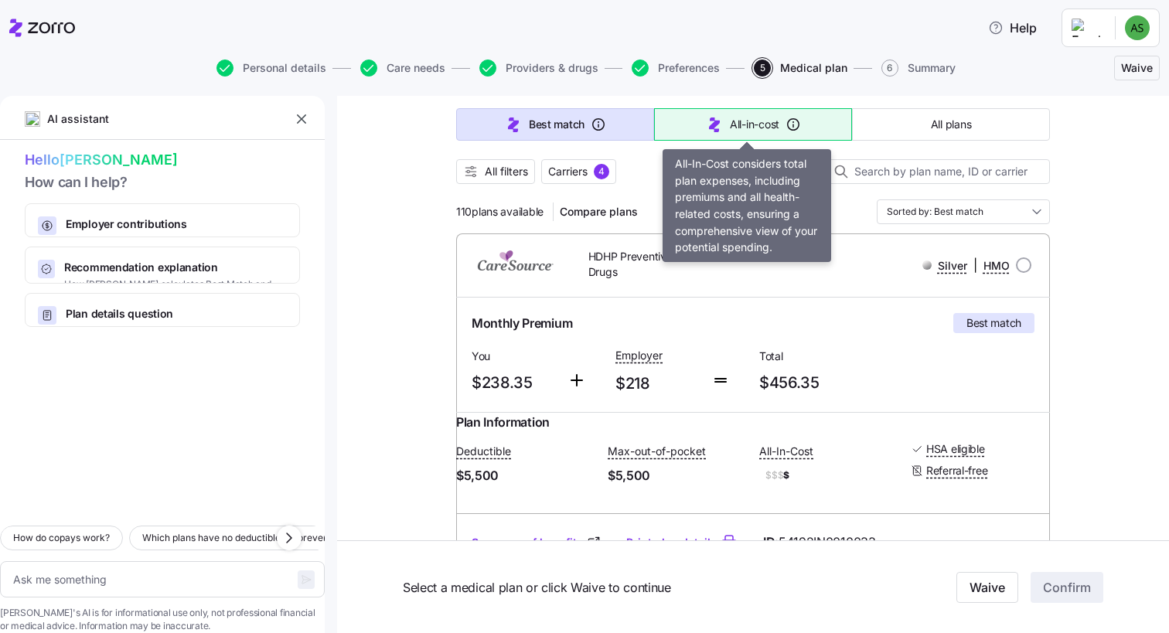
click at [731, 126] on span "All-in-cost" at bounding box center [754, 124] width 49 height 15
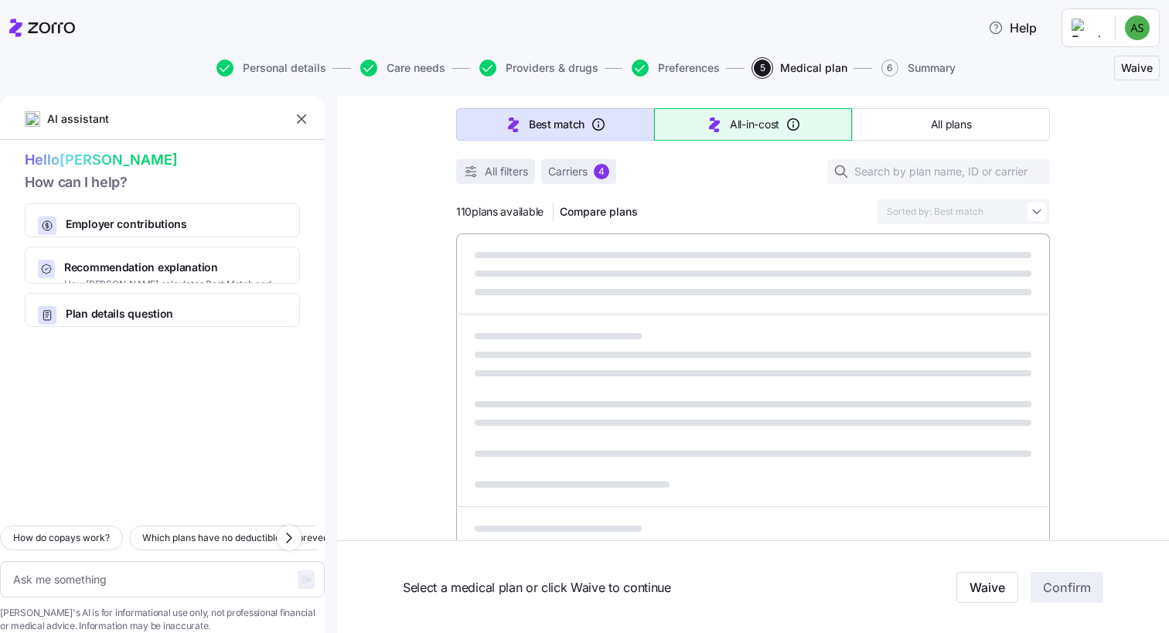
type textarea "x"
type input "Sorted by: All-in-cost"
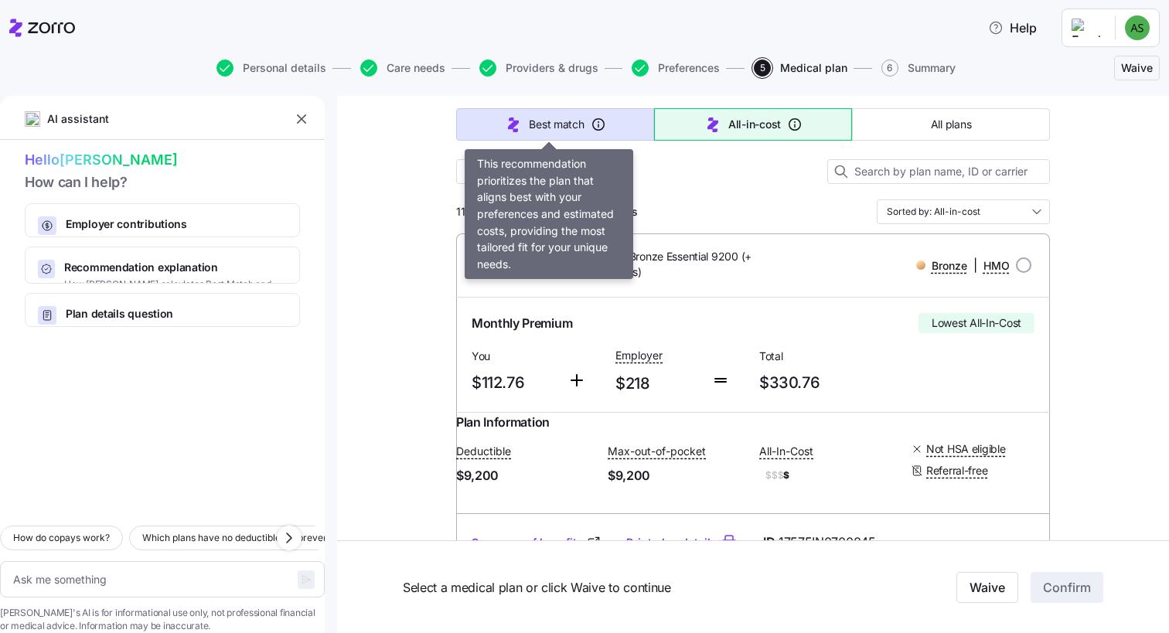
click at [540, 118] on span "Best match" at bounding box center [556, 124] width 55 height 15
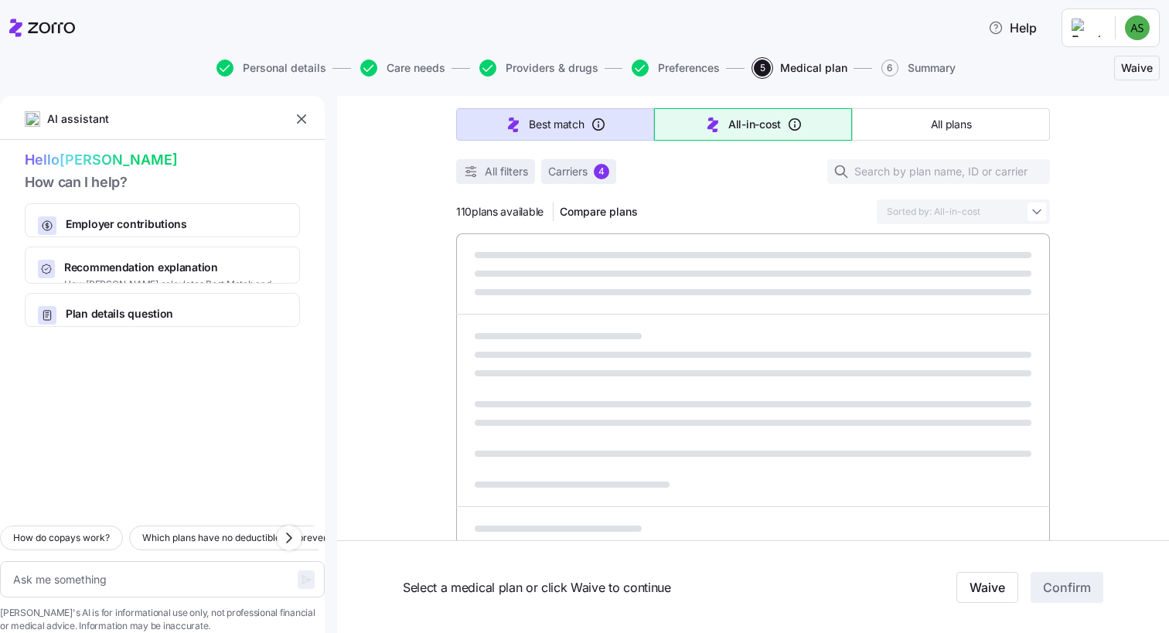
type textarea "x"
type input "Sorted by: Best match"
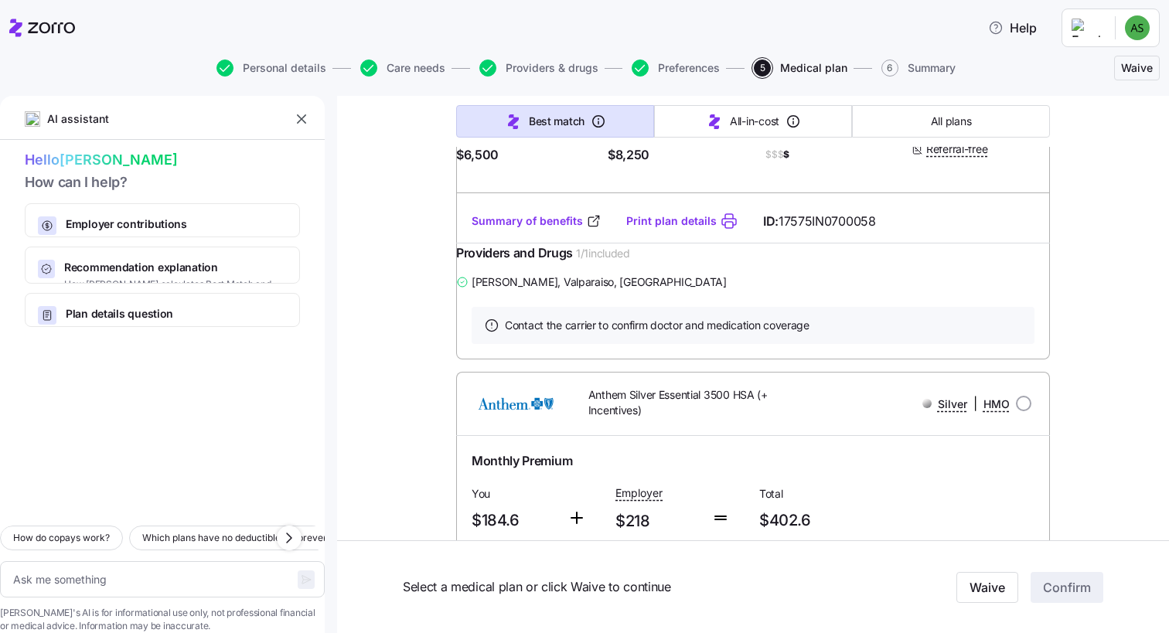
scroll to position [2746, 0]
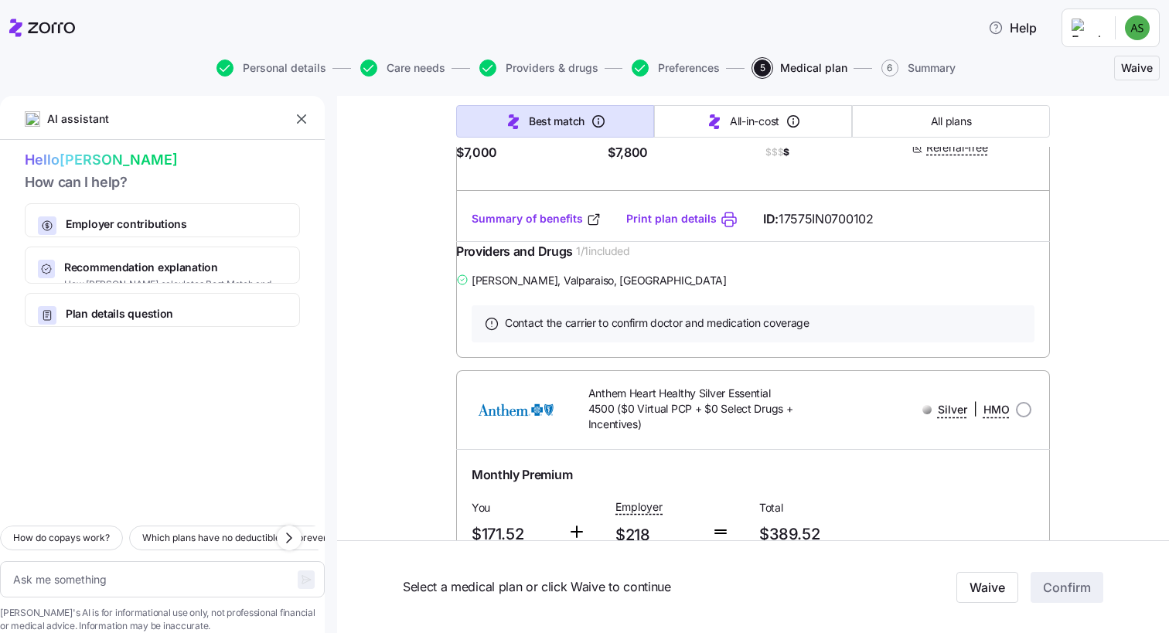
type textarea "x"
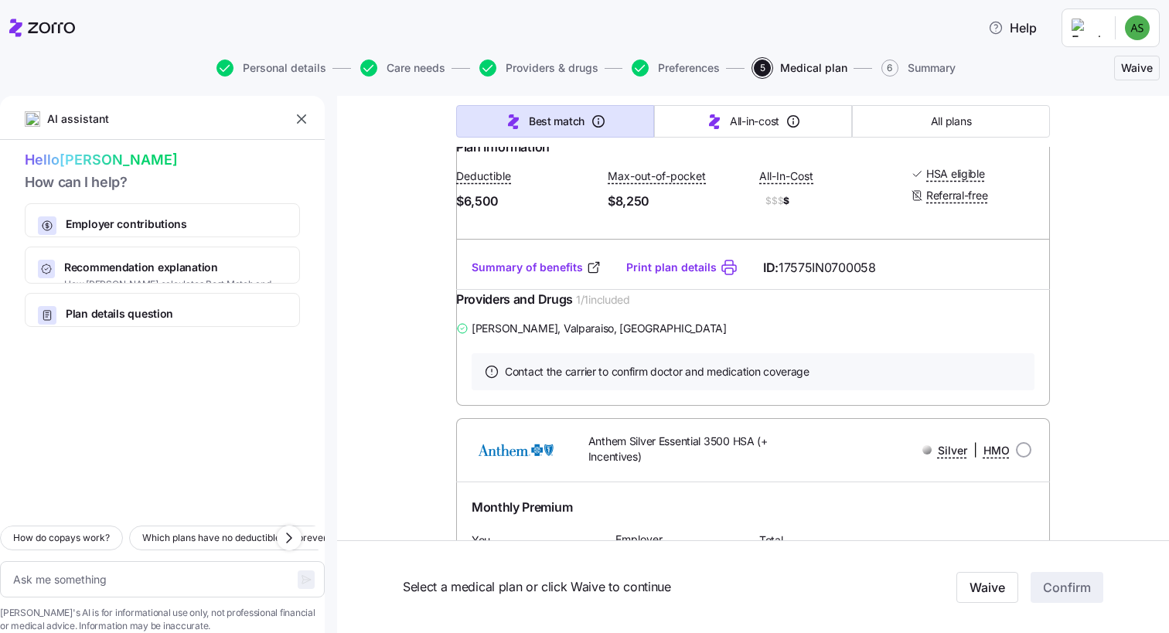
scroll to position [2691, 0]
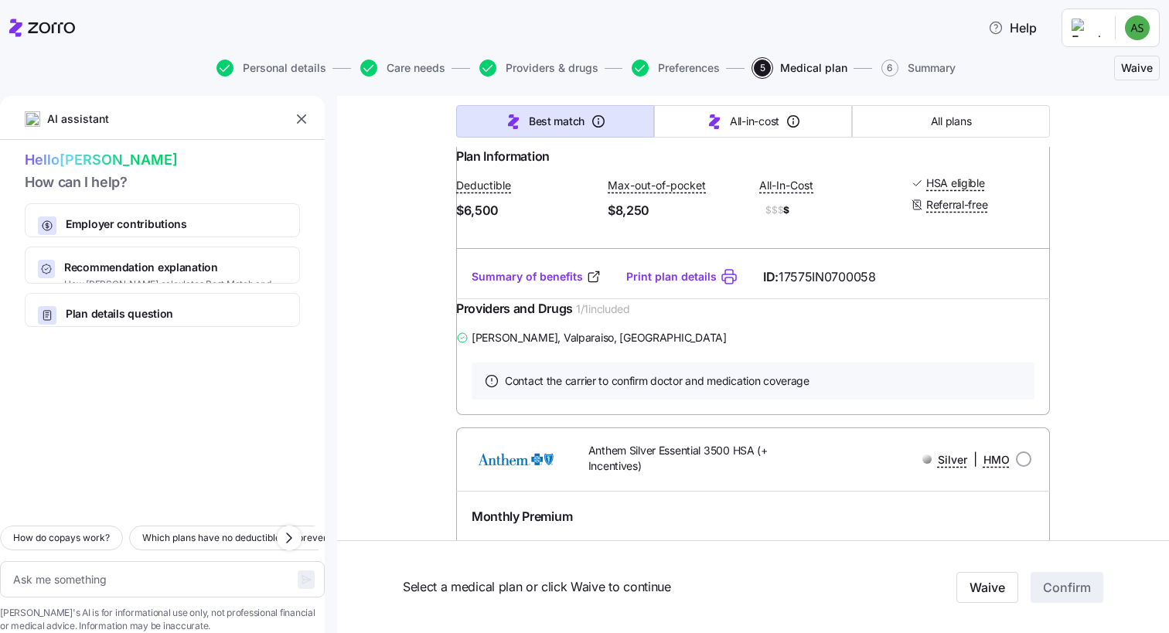
click at [1020, 8] on input "radio" at bounding box center [1023, -1] width 15 height 15
radio input "true"
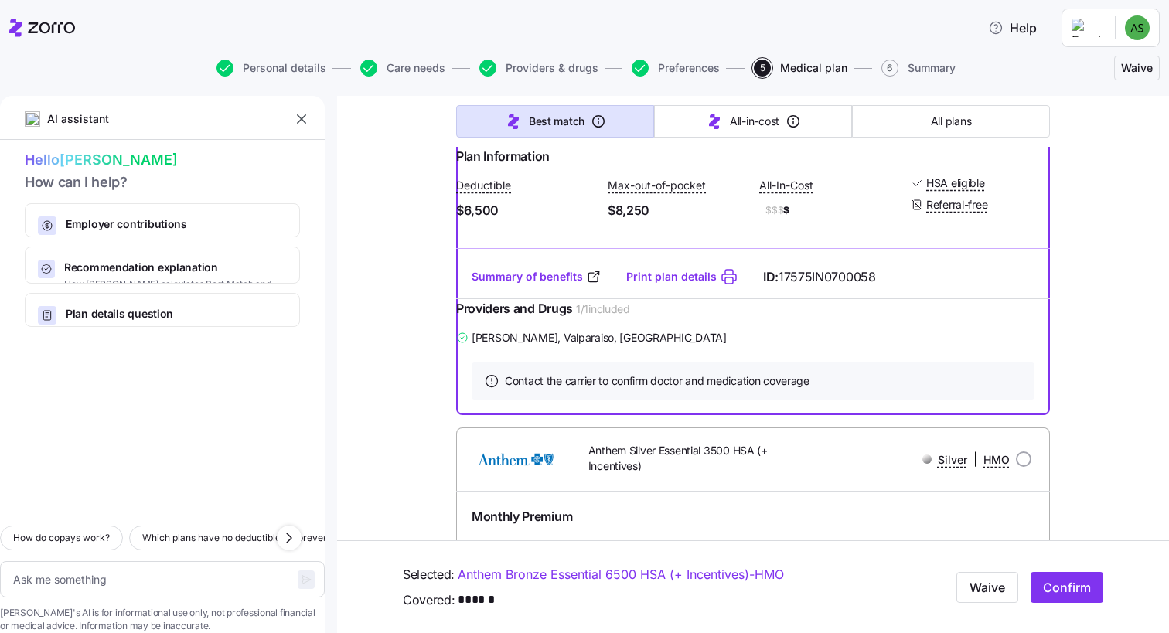
click at [1020, 8] on input "radio" at bounding box center [1023, -1] width 15 height 15
click at [1064, 568] on div "Waive Confirm" at bounding box center [990, 587] width 237 height 43
click at [1066, 588] on span "Confirm" at bounding box center [1067, 587] width 48 height 19
type textarea "x"
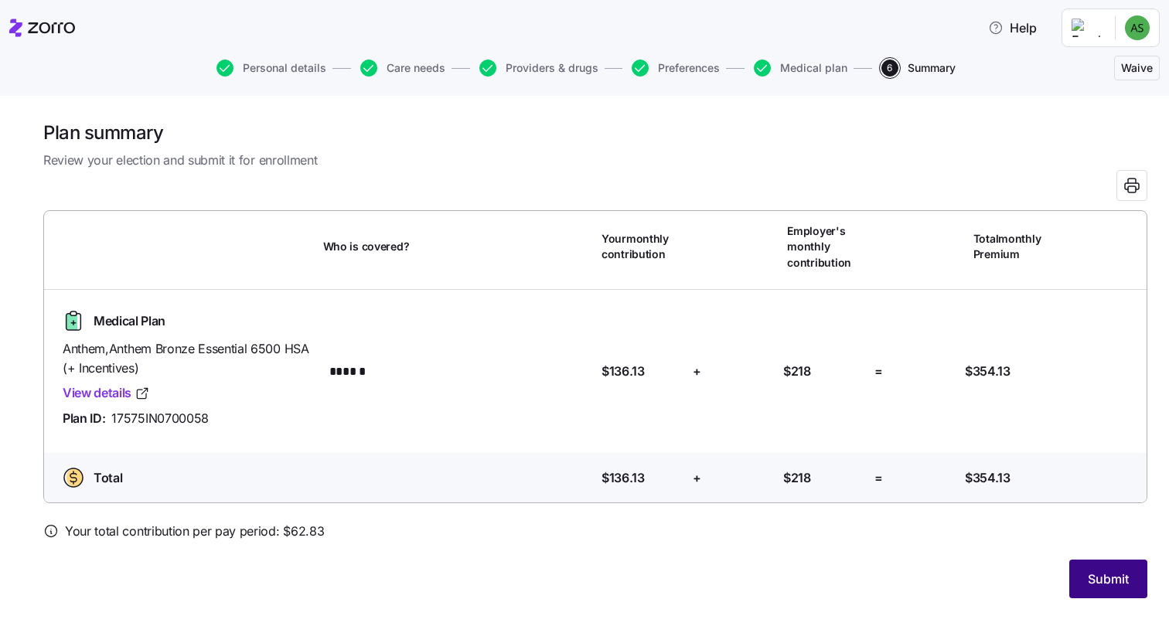
click at [1118, 571] on span "Submit" at bounding box center [1108, 579] width 41 height 19
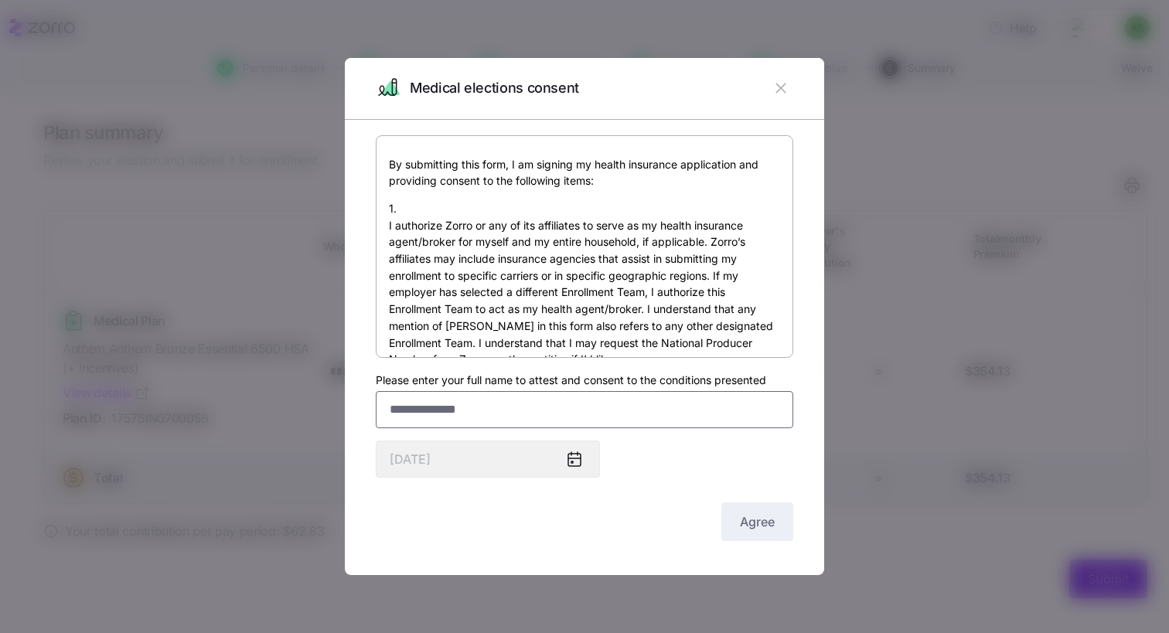
click at [510, 408] on input "Please enter your full name to attest and consent to the conditions presented" at bounding box center [585, 409] width 418 height 37
type input "**********"
click at [750, 520] on span "Agree" at bounding box center [757, 522] width 35 height 19
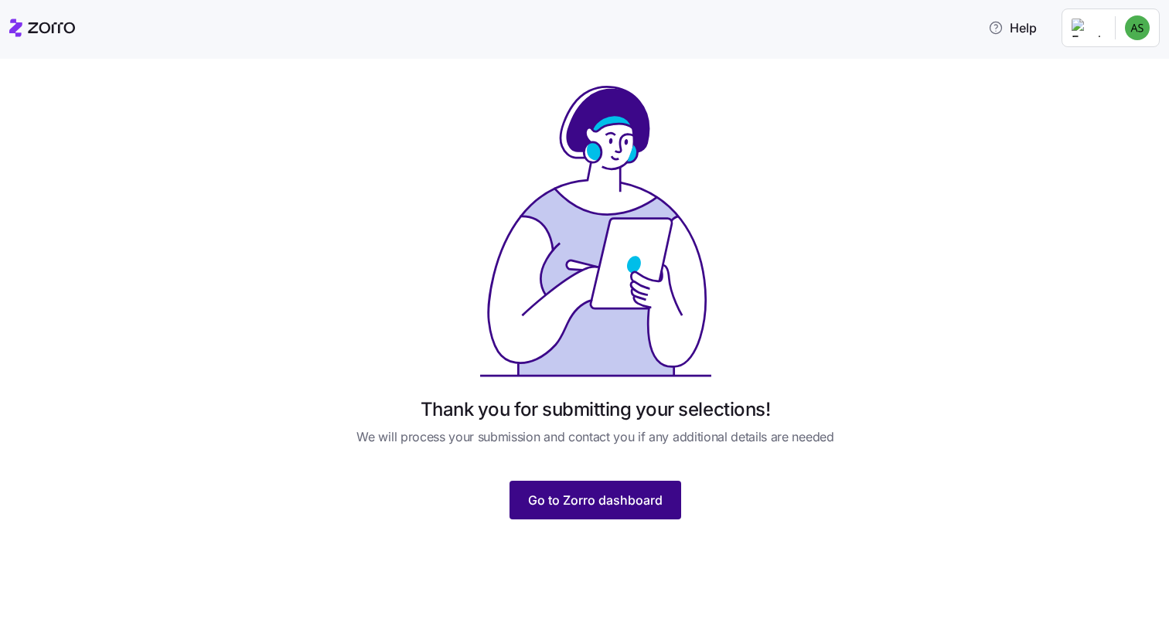
click at [603, 492] on span "Go to Zorro dashboard" at bounding box center [595, 500] width 135 height 19
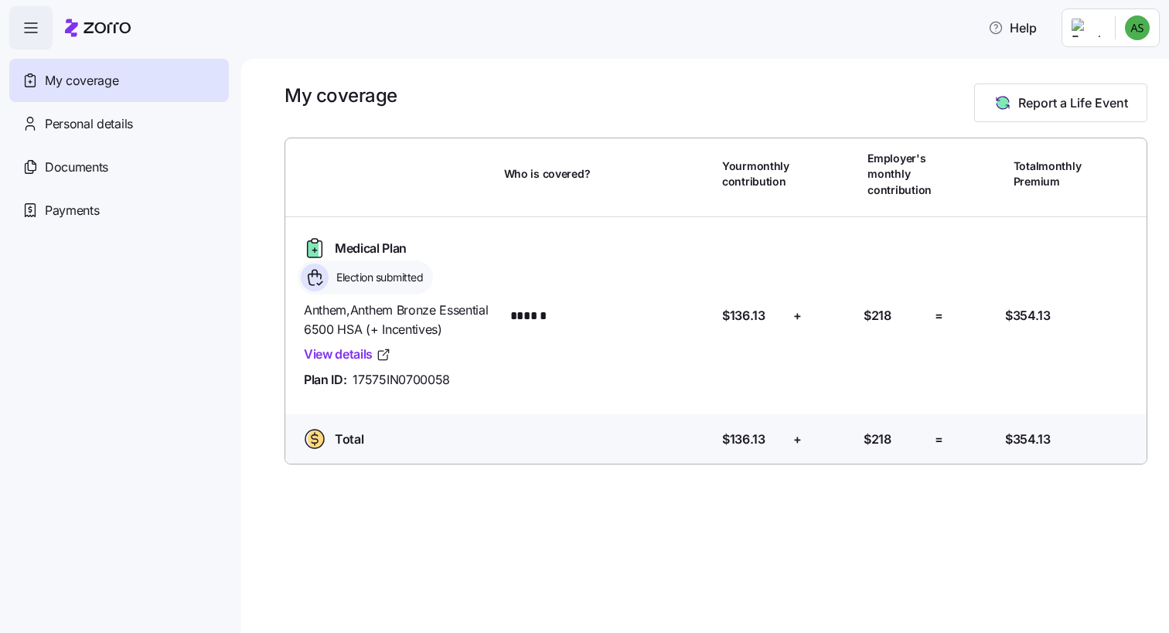
drag, startPoint x: 603, startPoint y: 492, endPoint x: 488, endPoint y: 510, distance: 116.6
click at [488, 510] on div "My coverage Report a Life Event Who is covered? Your monthly contribution Emplo…" at bounding box center [705, 346] width 928 height 574
click at [75, 201] on span "Payments" at bounding box center [72, 210] width 54 height 19
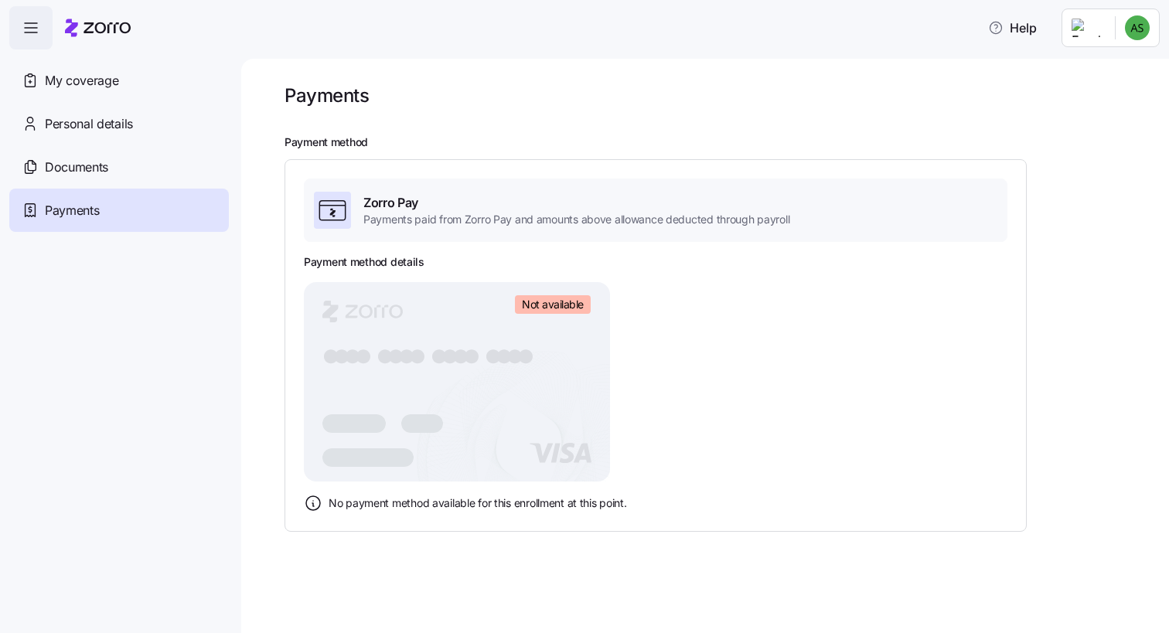
click at [75, 201] on span "Payments" at bounding box center [72, 210] width 54 height 19
click at [86, 164] on span "Documents" at bounding box center [76, 167] width 63 height 19
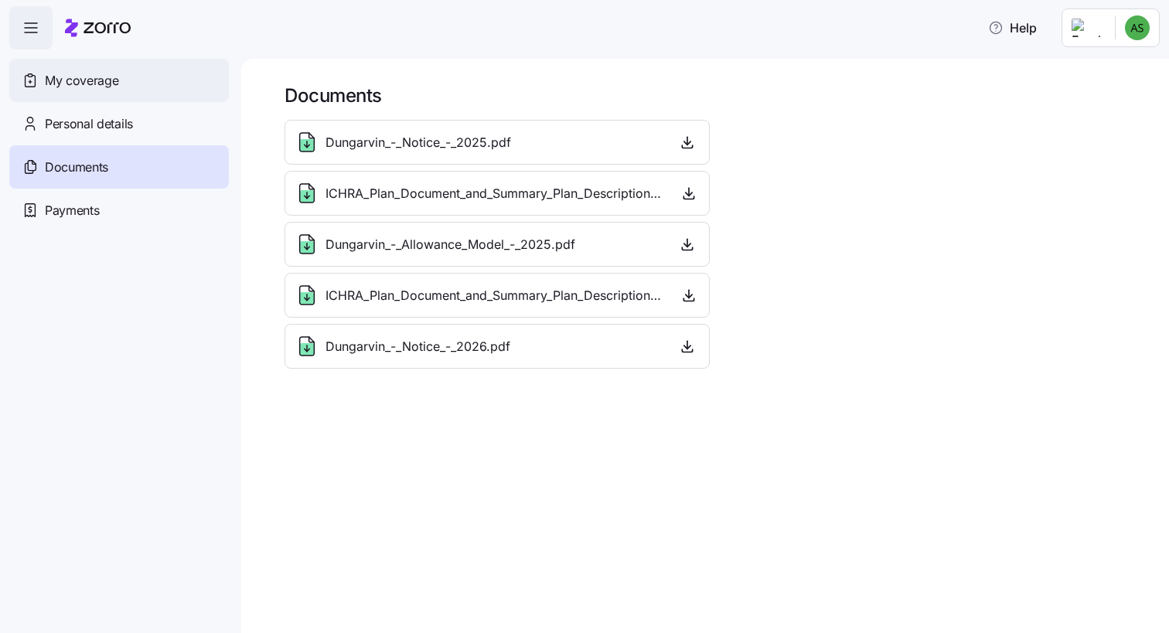
click at [92, 83] on span "My coverage" at bounding box center [81, 80] width 73 height 19
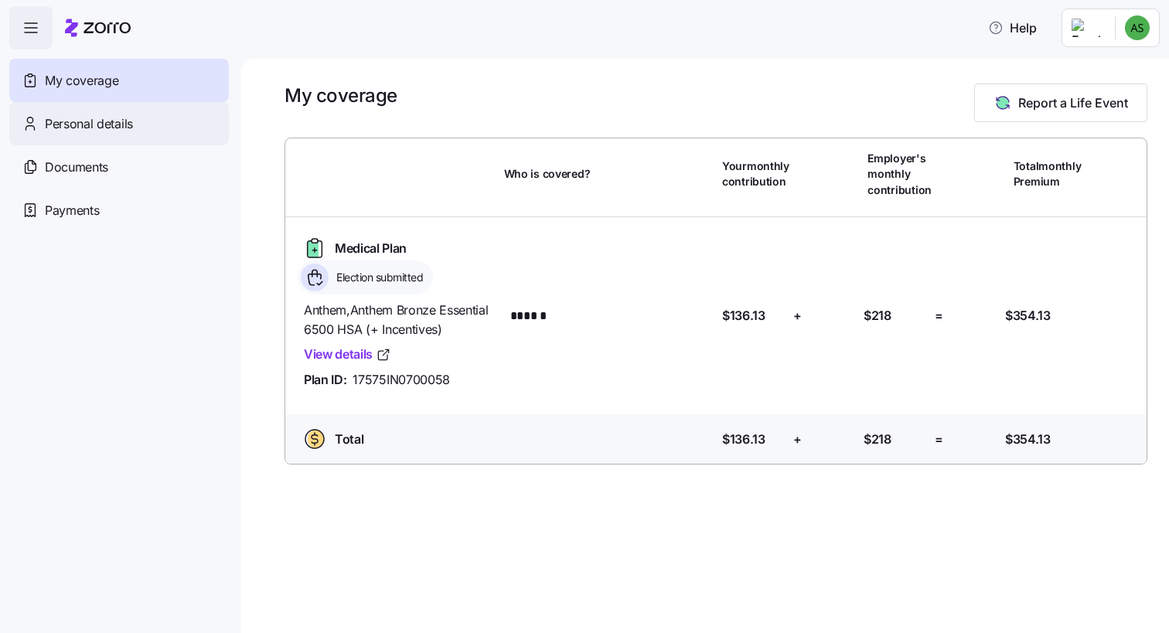
click at [78, 127] on span "Personal details" at bounding box center [89, 123] width 88 height 19
